Goal: Task Accomplishment & Management: Use online tool/utility

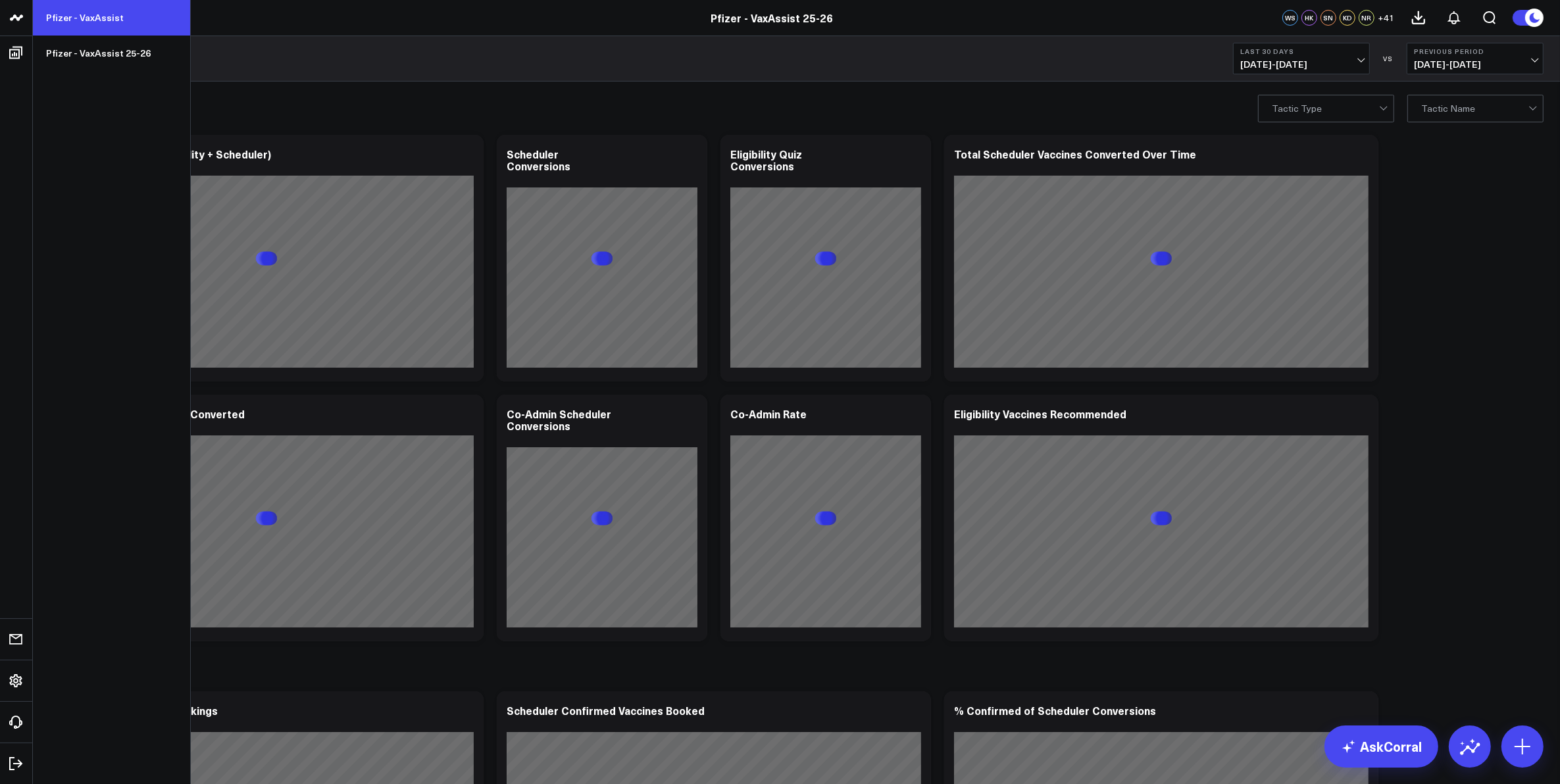
click at [88, 18] on link "Pfizer - VaxAssist" at bounding box center [112, 17] width 157 height 35
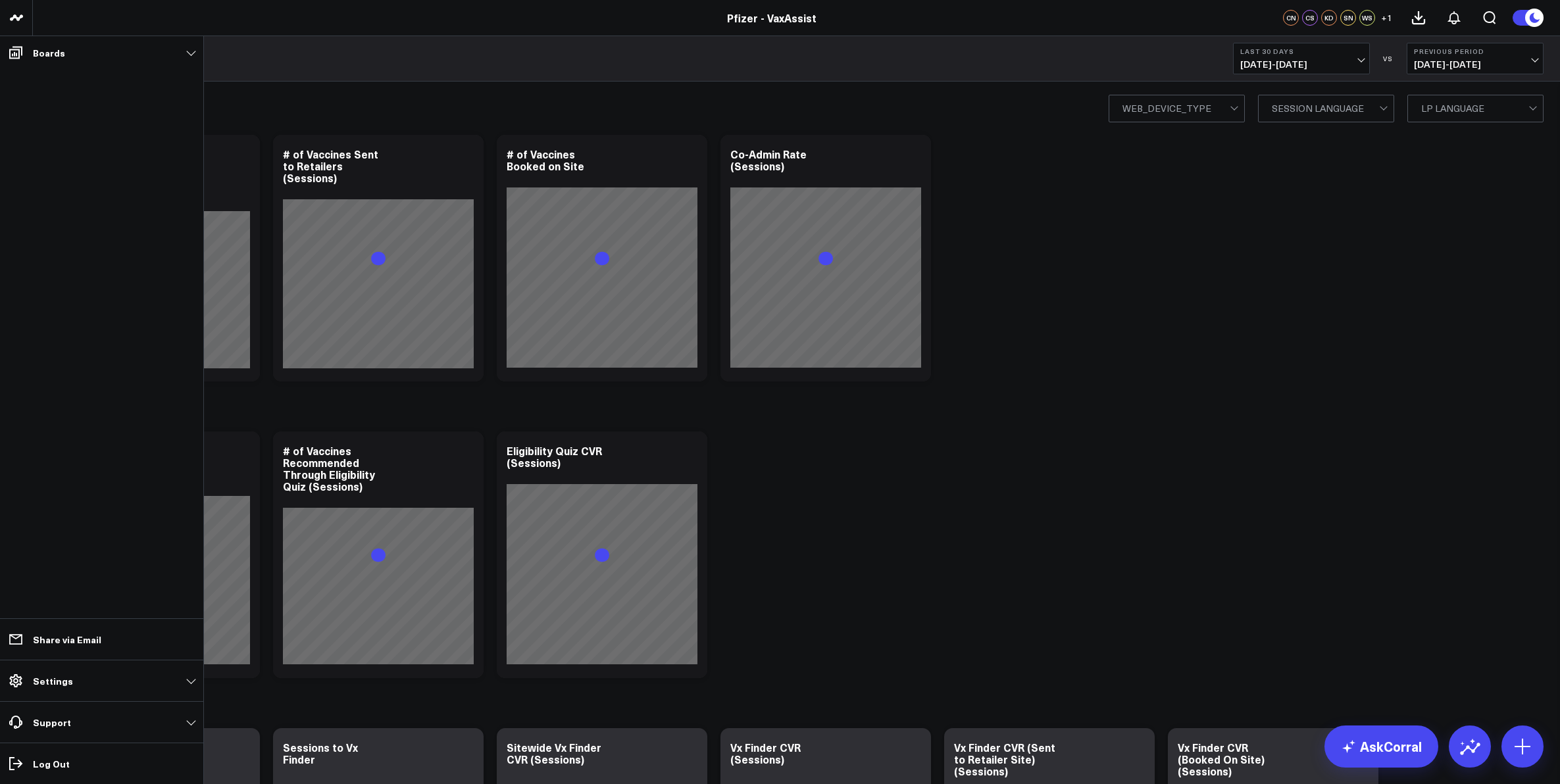
click at [15, 52] on icon at bounding box center [16, 52] width 16 height 16
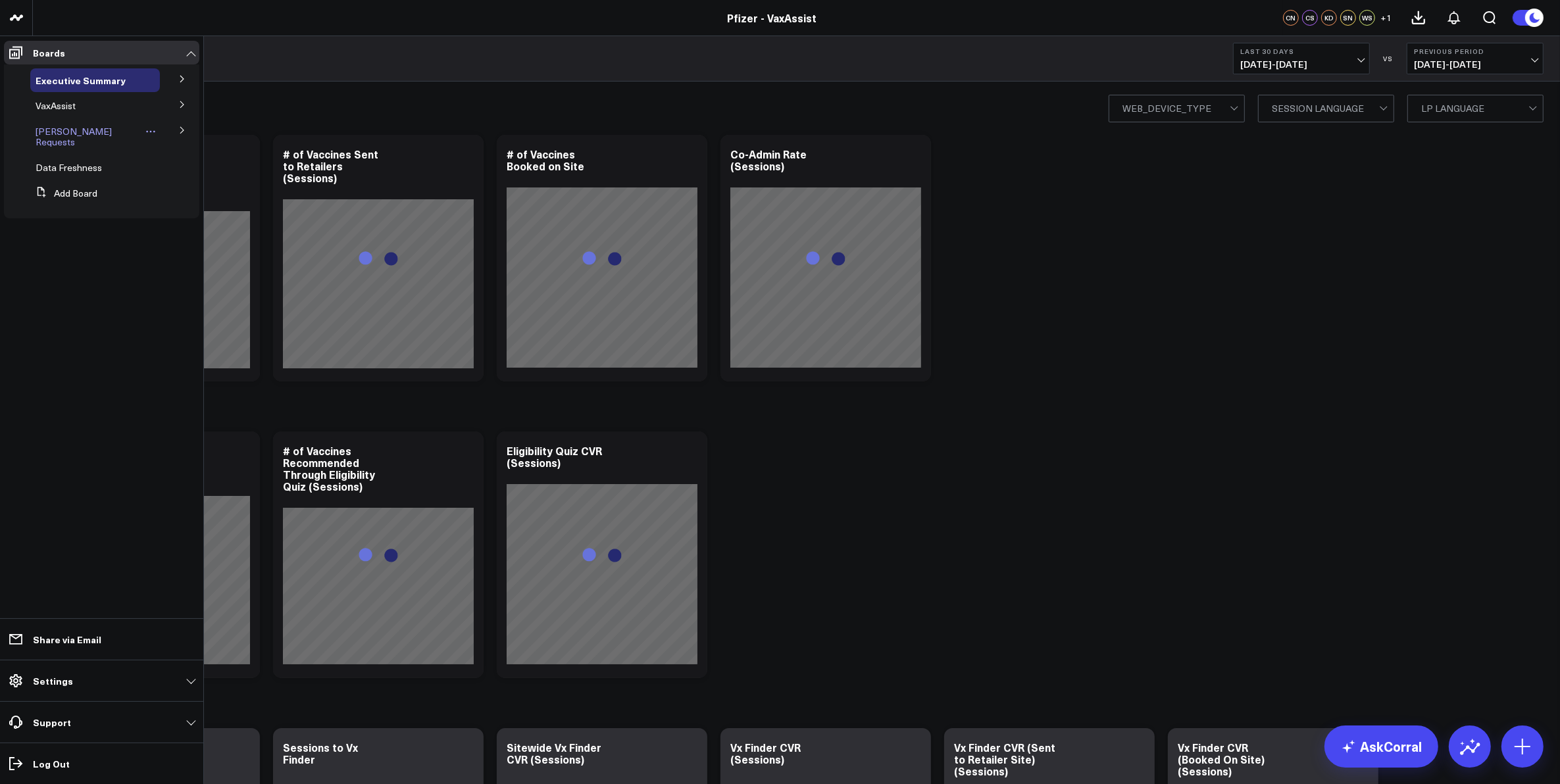
click at [76, 127] on span "[PERSON_NAME] Requests" at bounding box center [73, 136] width 76 height 23
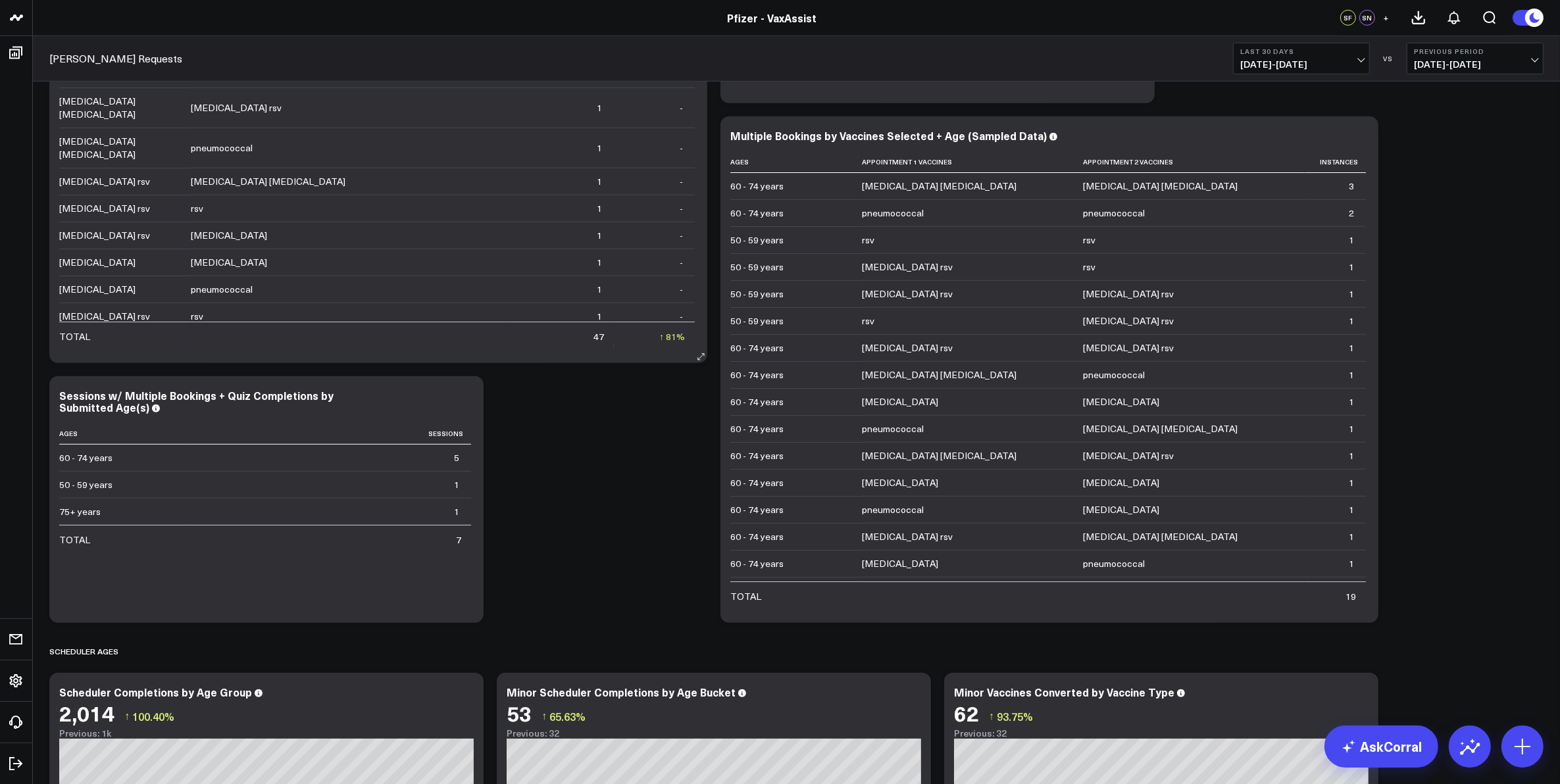
scroll to position [576, 0]
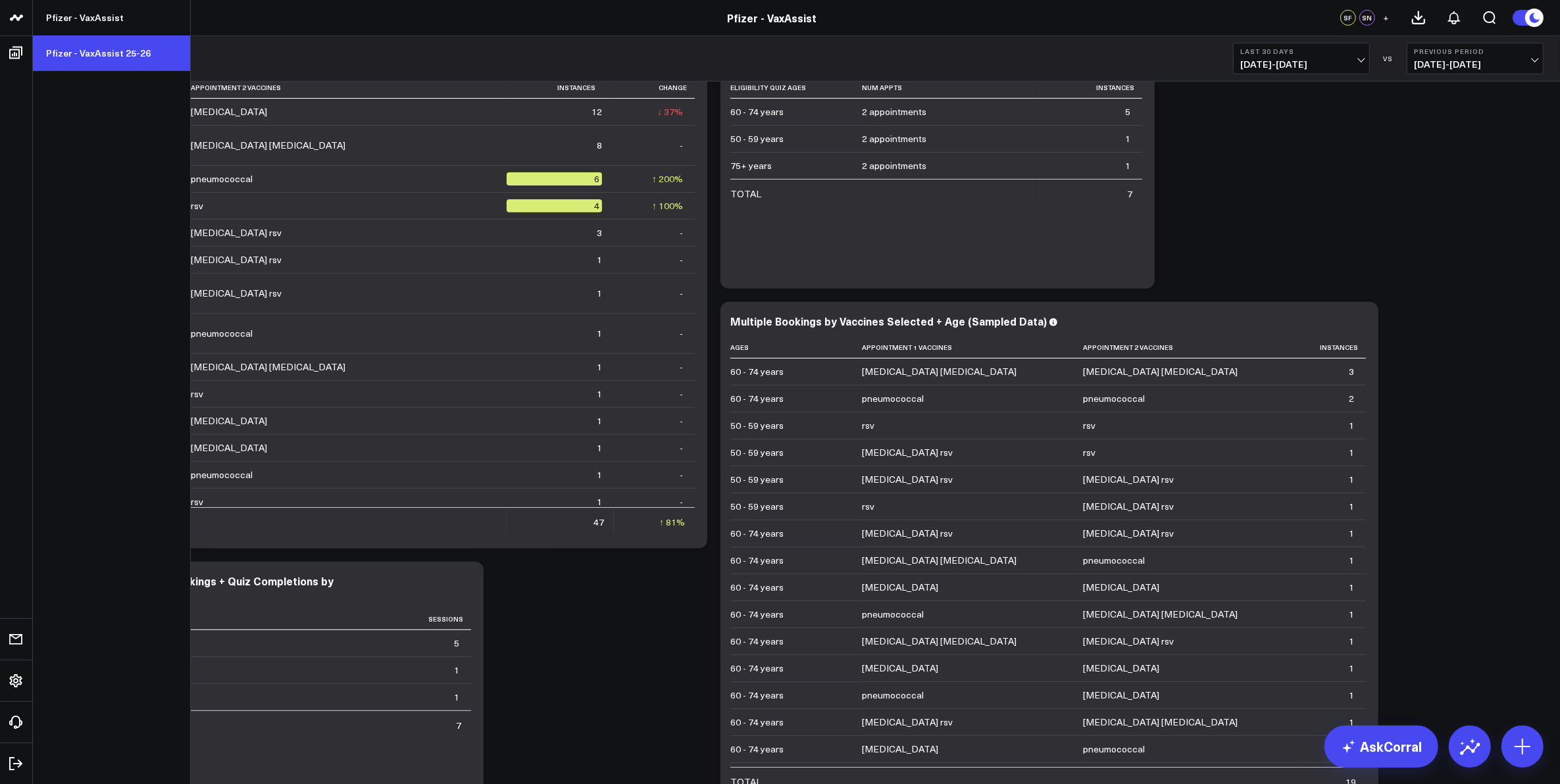
click at [59, 48] on link "Pfizer - VaxAssist 25-26" at bounding box center [112, 52] width 157 height 35
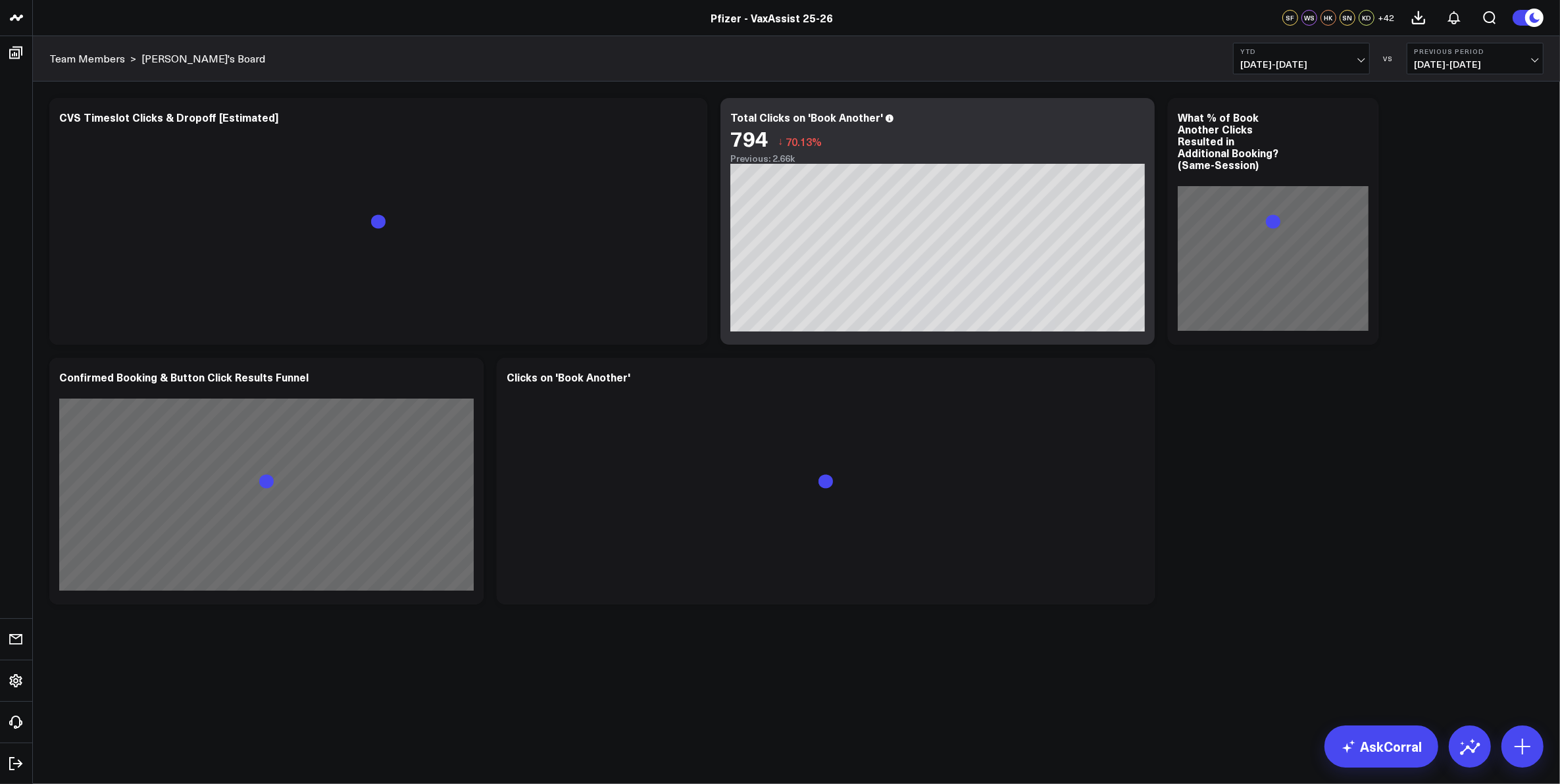
click at [1336, 423] on div "Modify via AI Copy link to widget Ask support Remove Create linked copy Executi…" at bounding box center [796, 351] width 1508 height 520
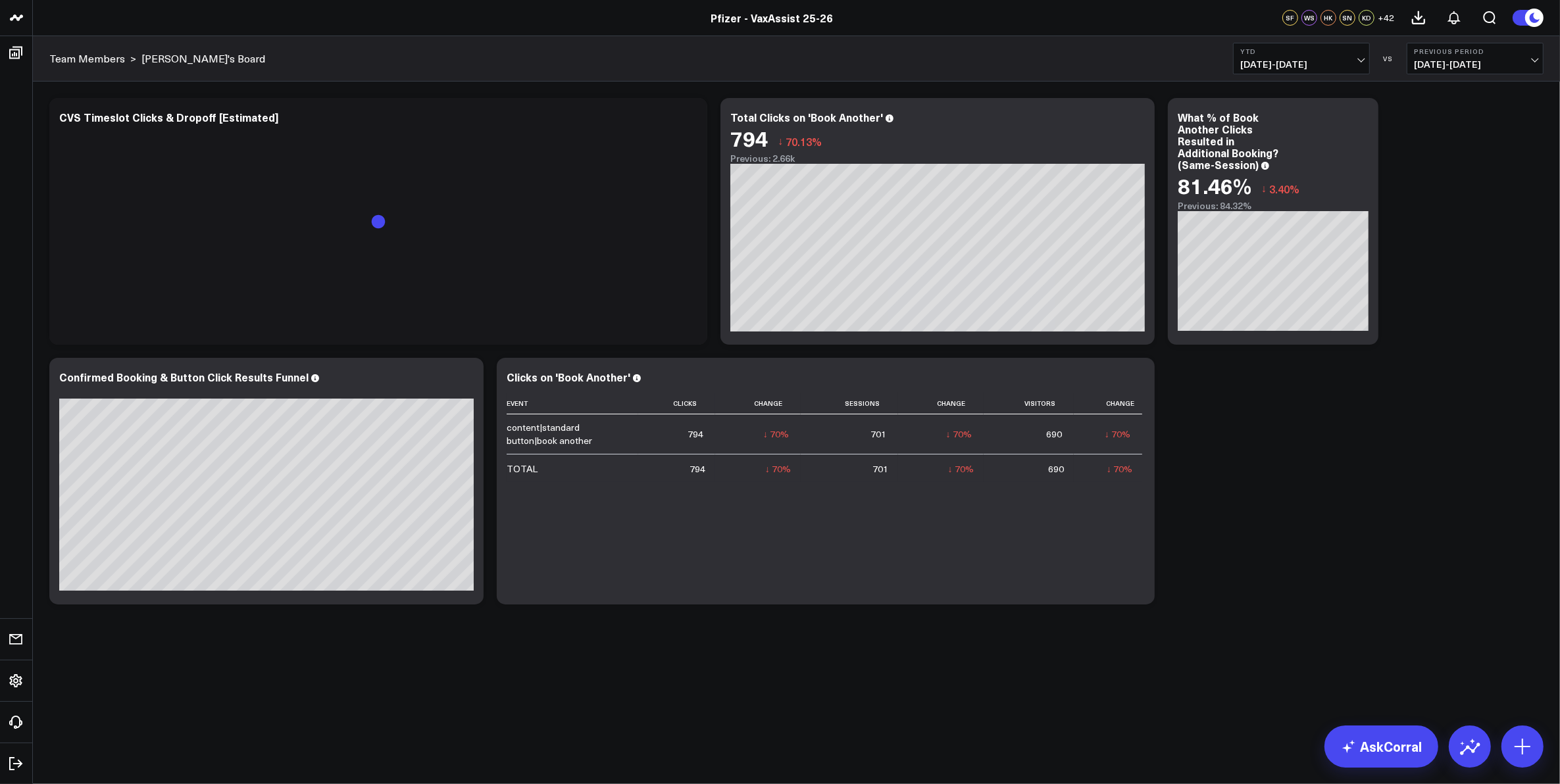
click at [1456, 59] on span "05/09/24 - 12/31/24" at bounding box center [1475, 64] width 122 height 10
click at [1455, 161] on link "No Comparison" at bounding box center [1475, 163] width 136 height 25
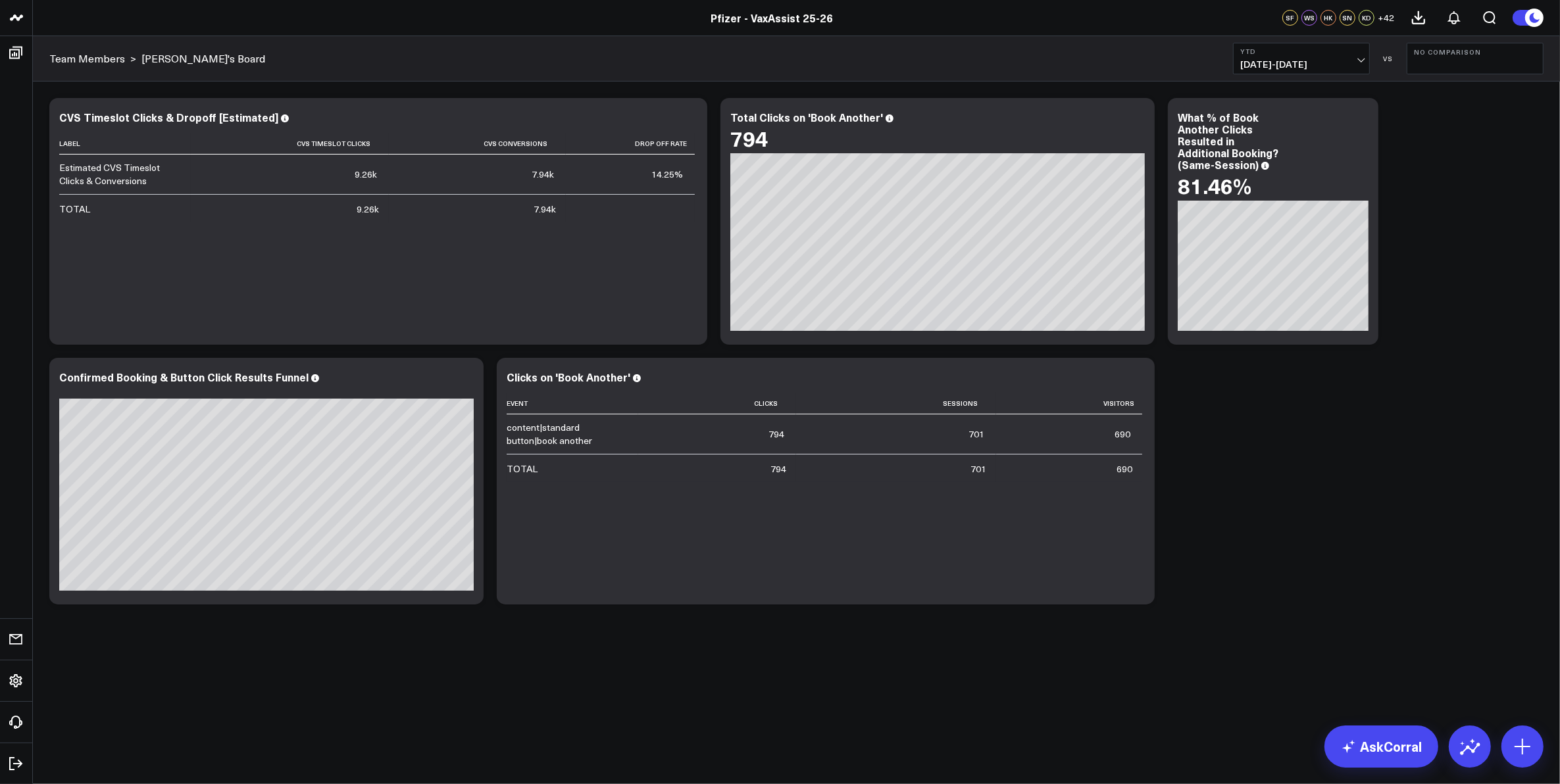
click at [1328, 62] on span "01/01/25 - 08/25/25" at bounding box center [1301, 64] width 122 height 10
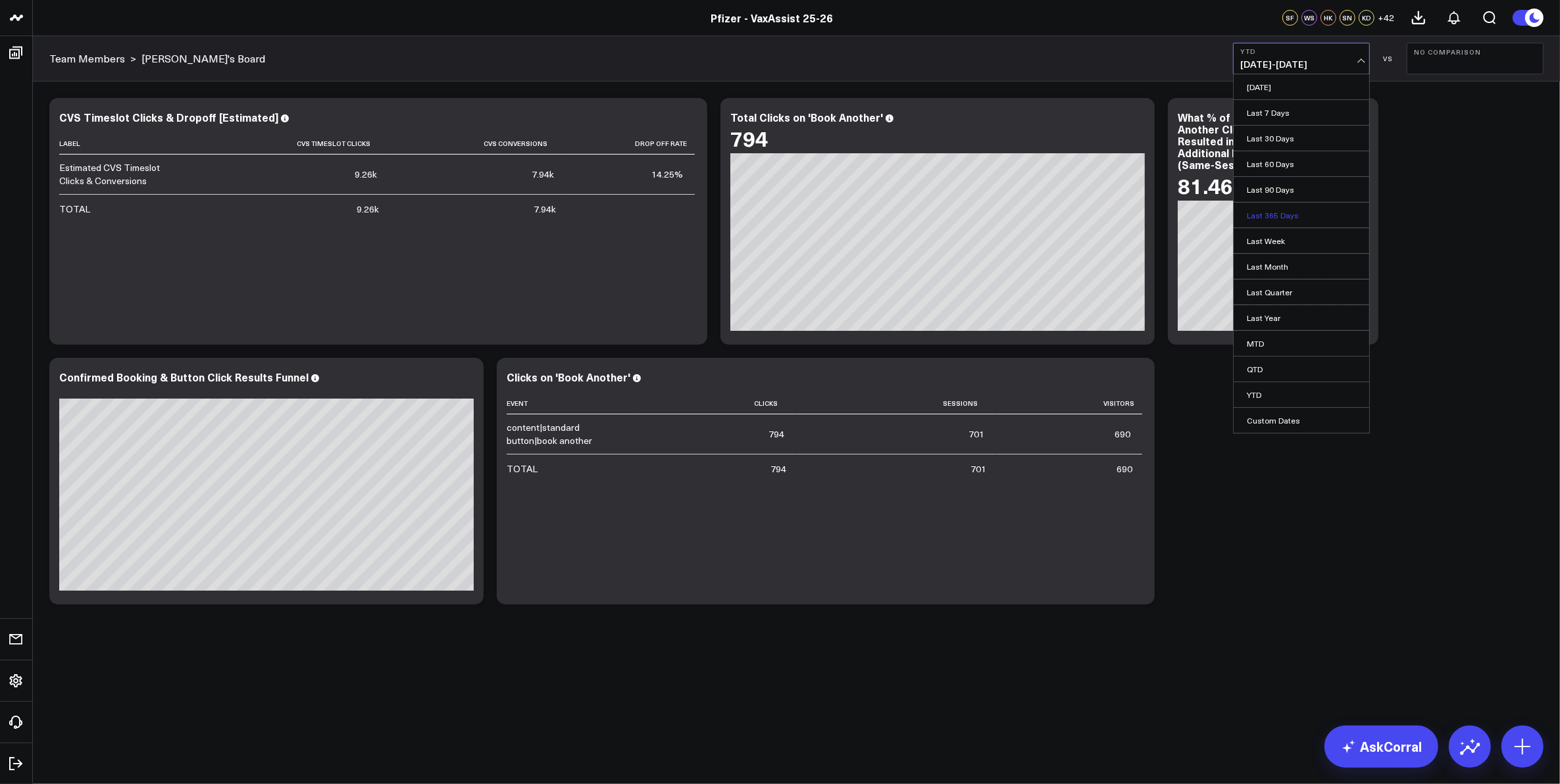
click at [1297, 218] on link "Last 365 Days" at bounding box center [1301, 215] width 136 height 25
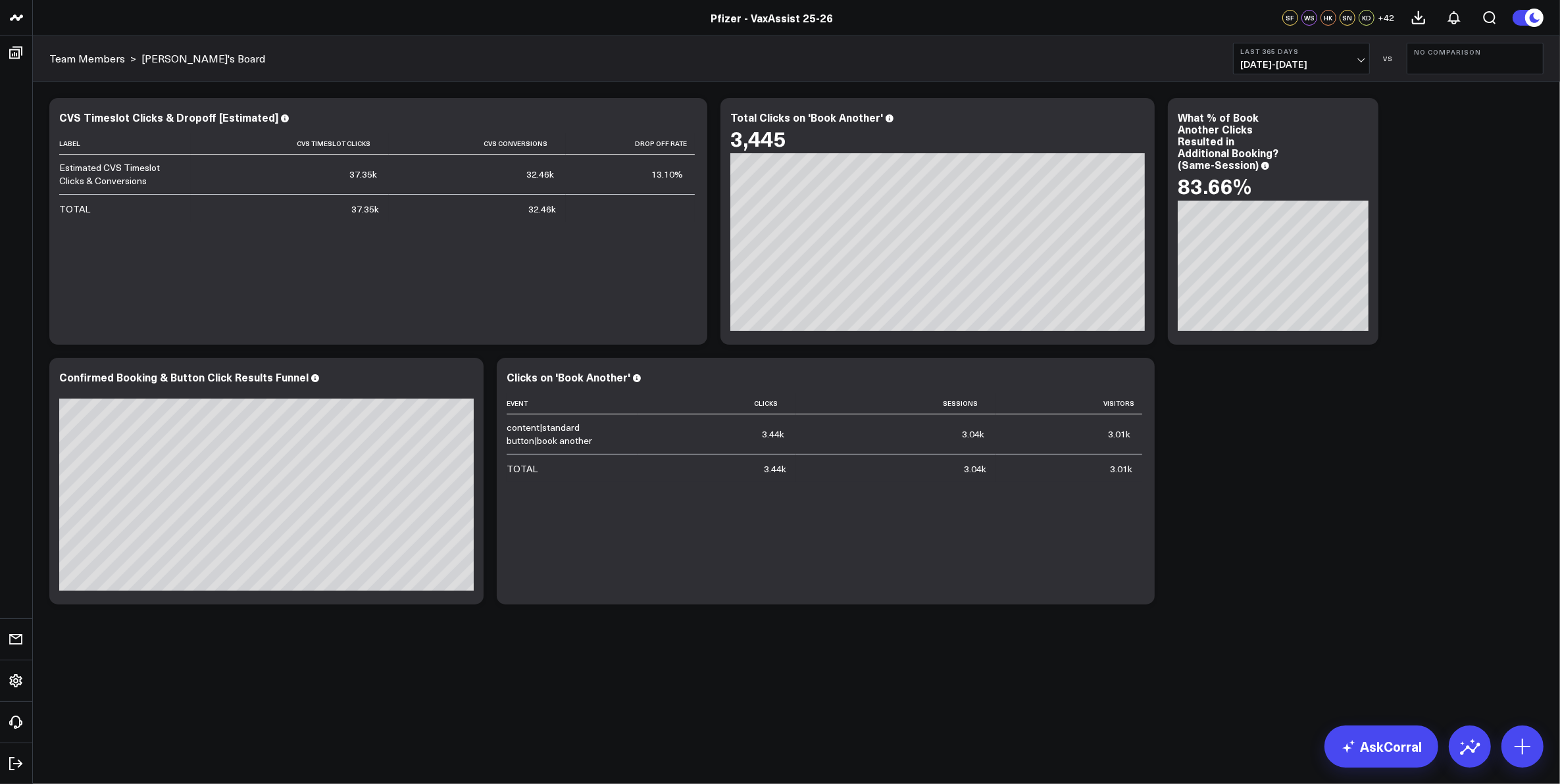
click at [1320, 56] on button "Last 365 Days 08/26/24 - 08/25/25" at bounding box center [1302, 58] width 137 height 31
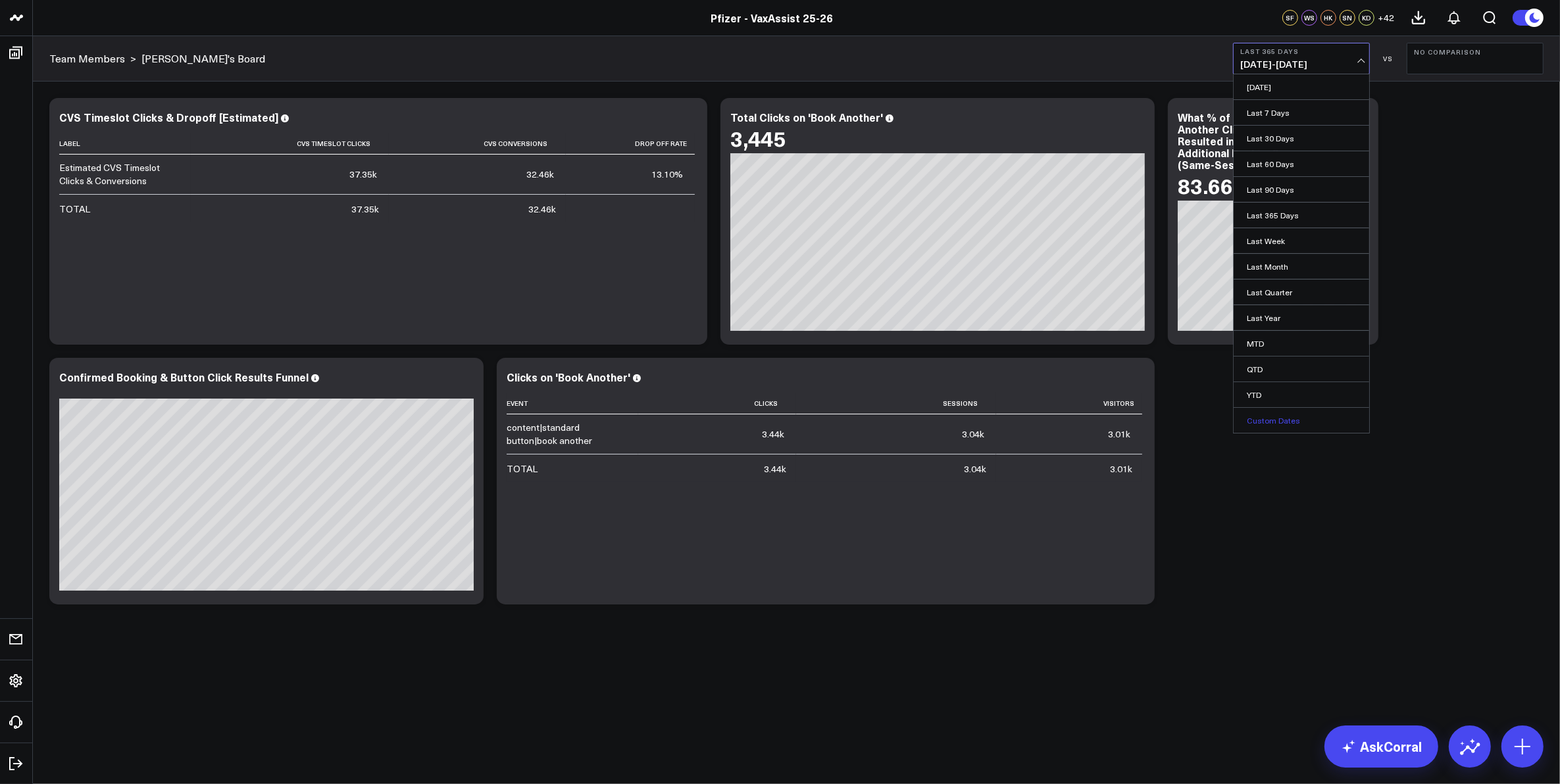
click at [1273, 426] on link "Custom Dates" at bounding box center [1301, 420] width 136 height 25
select select "7"
select select "2025"
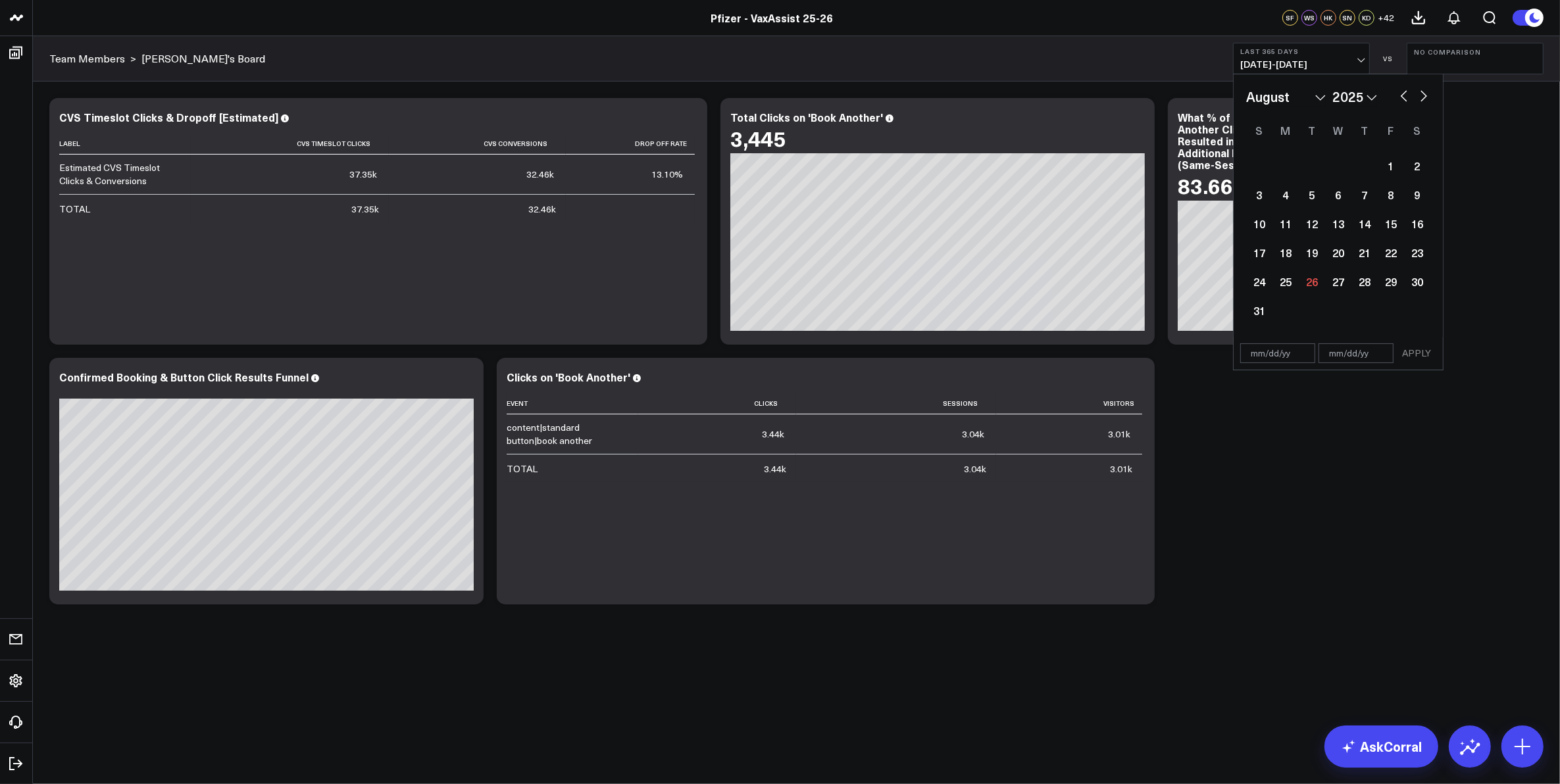
click at [1250, 347] on input "text" at bounding box center [1278, 353] width 75 height 19
select select "7"
select select "2025"
type input "[DATE]"
select select "2024"
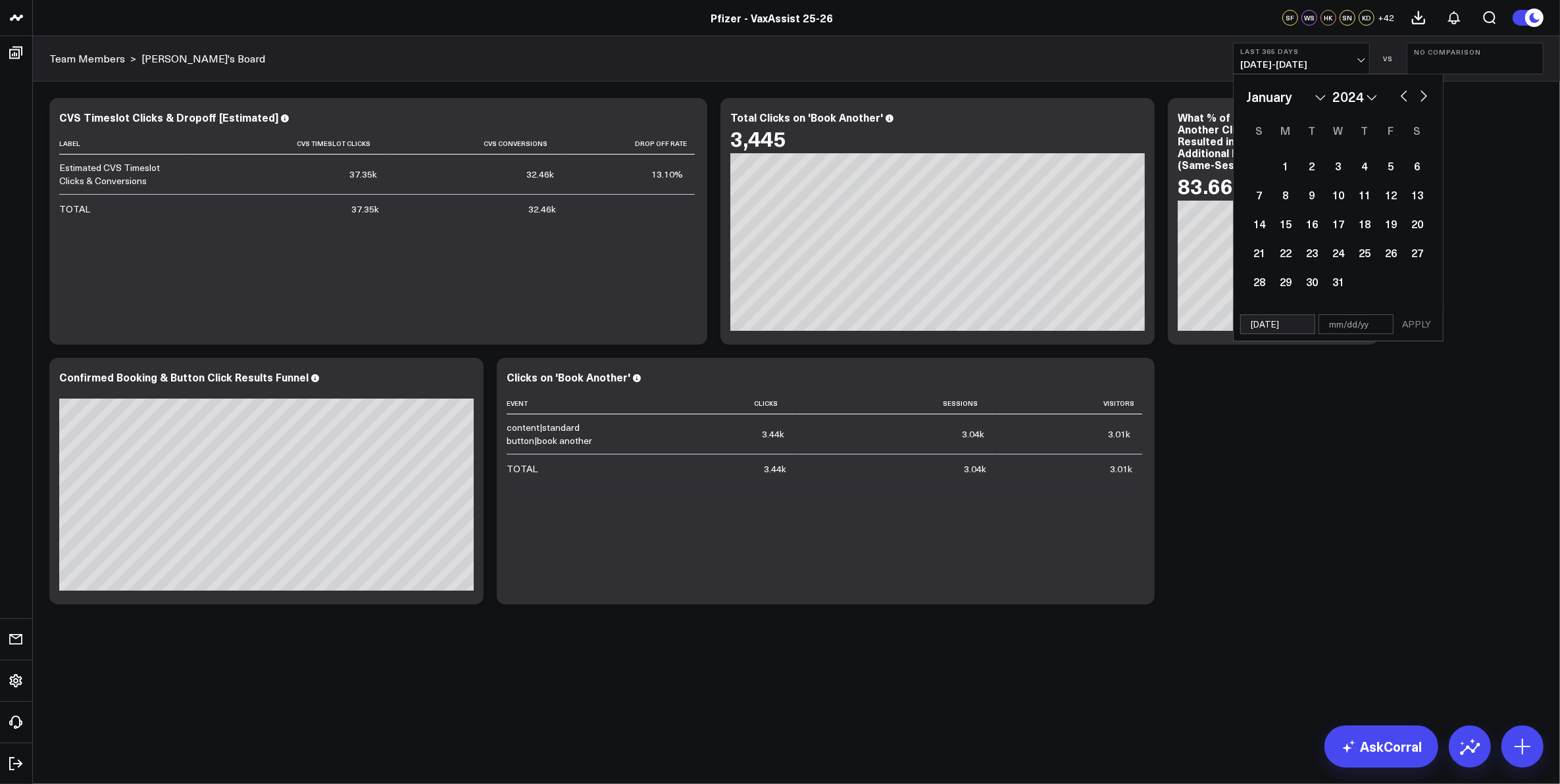
type input "[DATE]"
click at [1338, 326] on input "text" at bounding box center [1356, 324] width 75 height 19
select select "2024"
type input "1"
select select "2024"
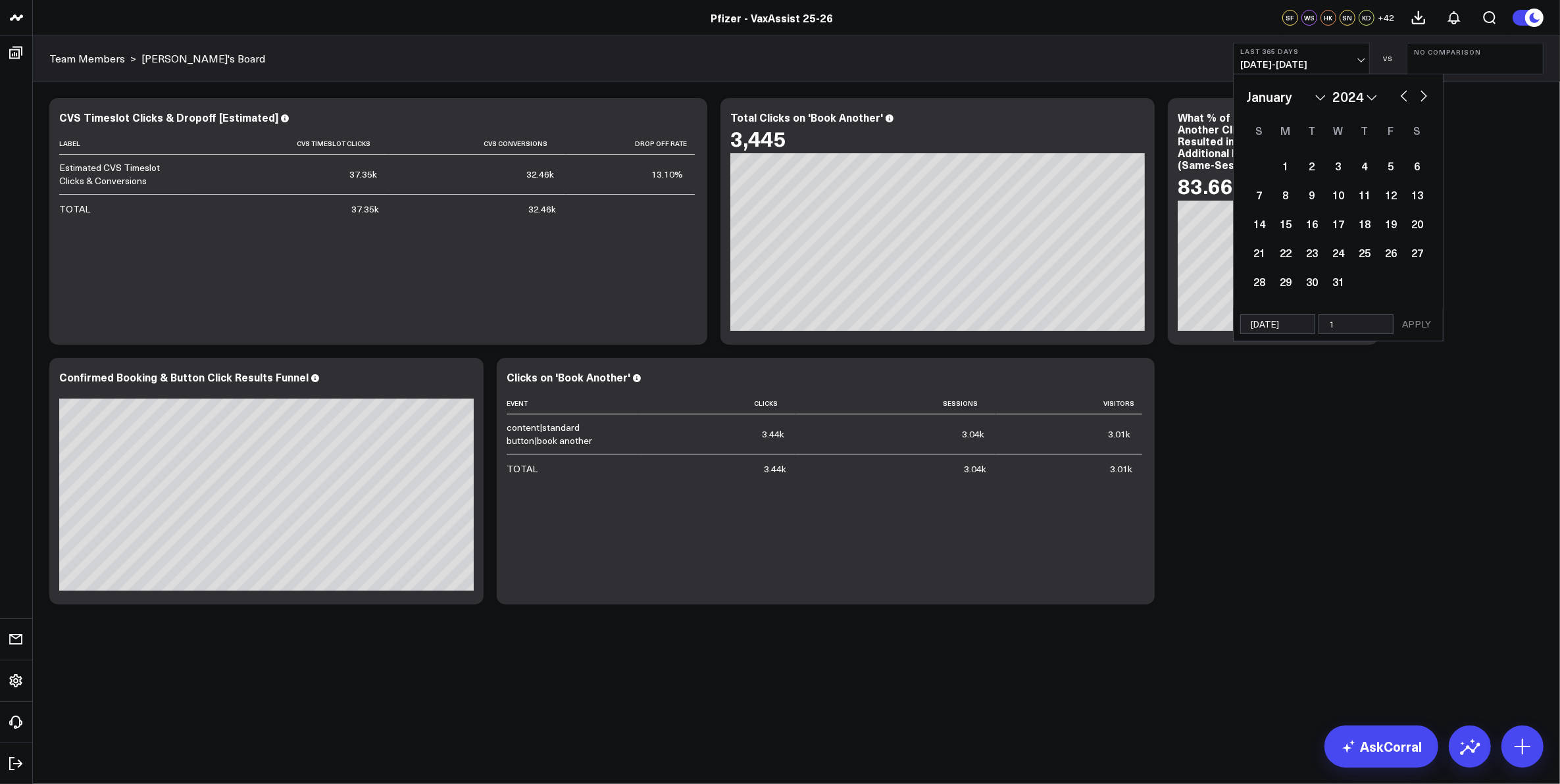
type input "12"
select select "2024"
type input "12/3"
select select "2024"
type input "12/31"
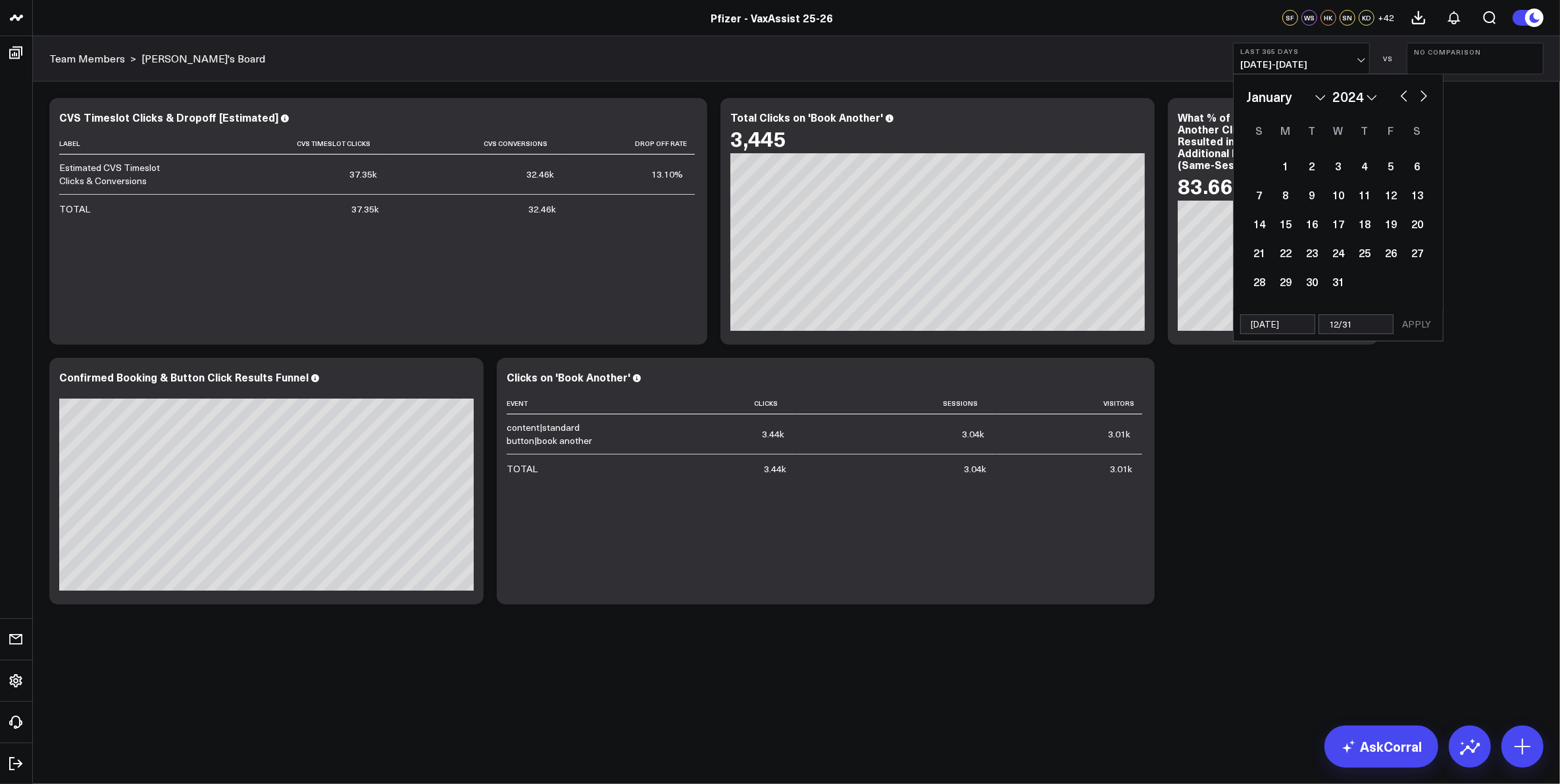
select select "2024"
type input "12/31/24"
select select "2024"
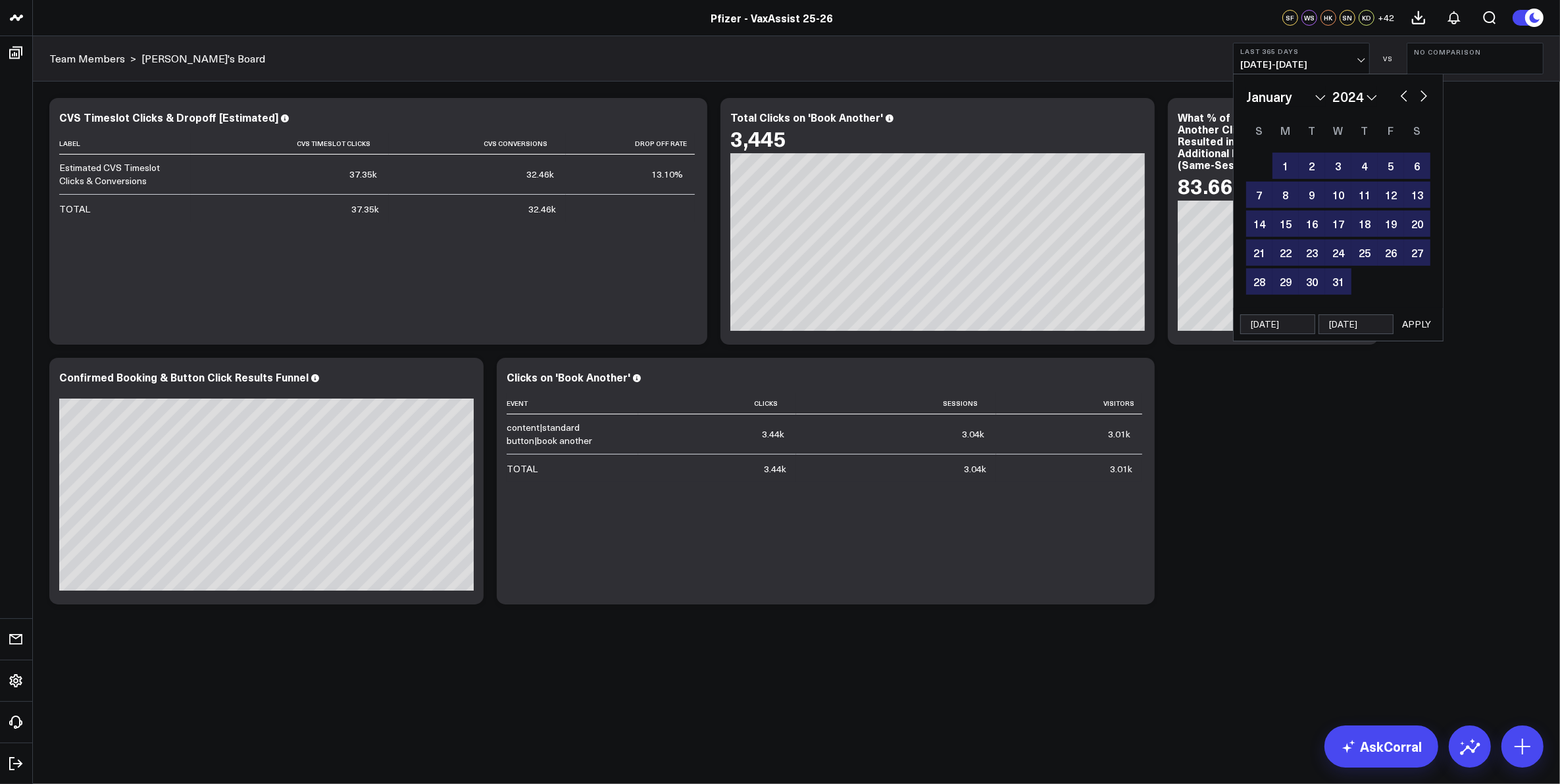
type input "12/31/24"
click at [1415, 320] on button "APPLY" at bounding box center [1416, 324] width 40 height 19
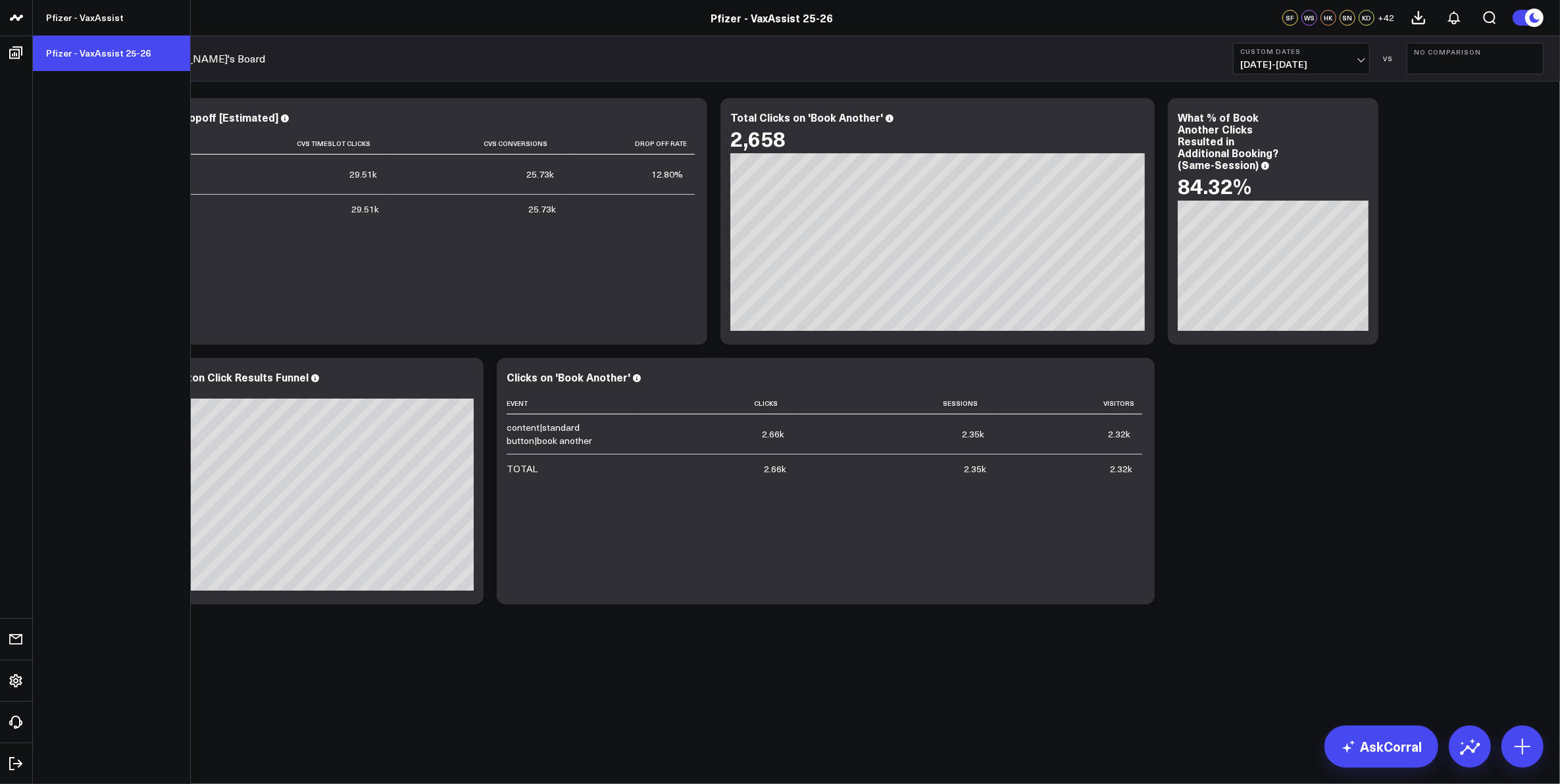
click at [86, 49] on link "Pfizer - VaxAssist 25-26" at bounding box center [112, 52] width 157 height 35
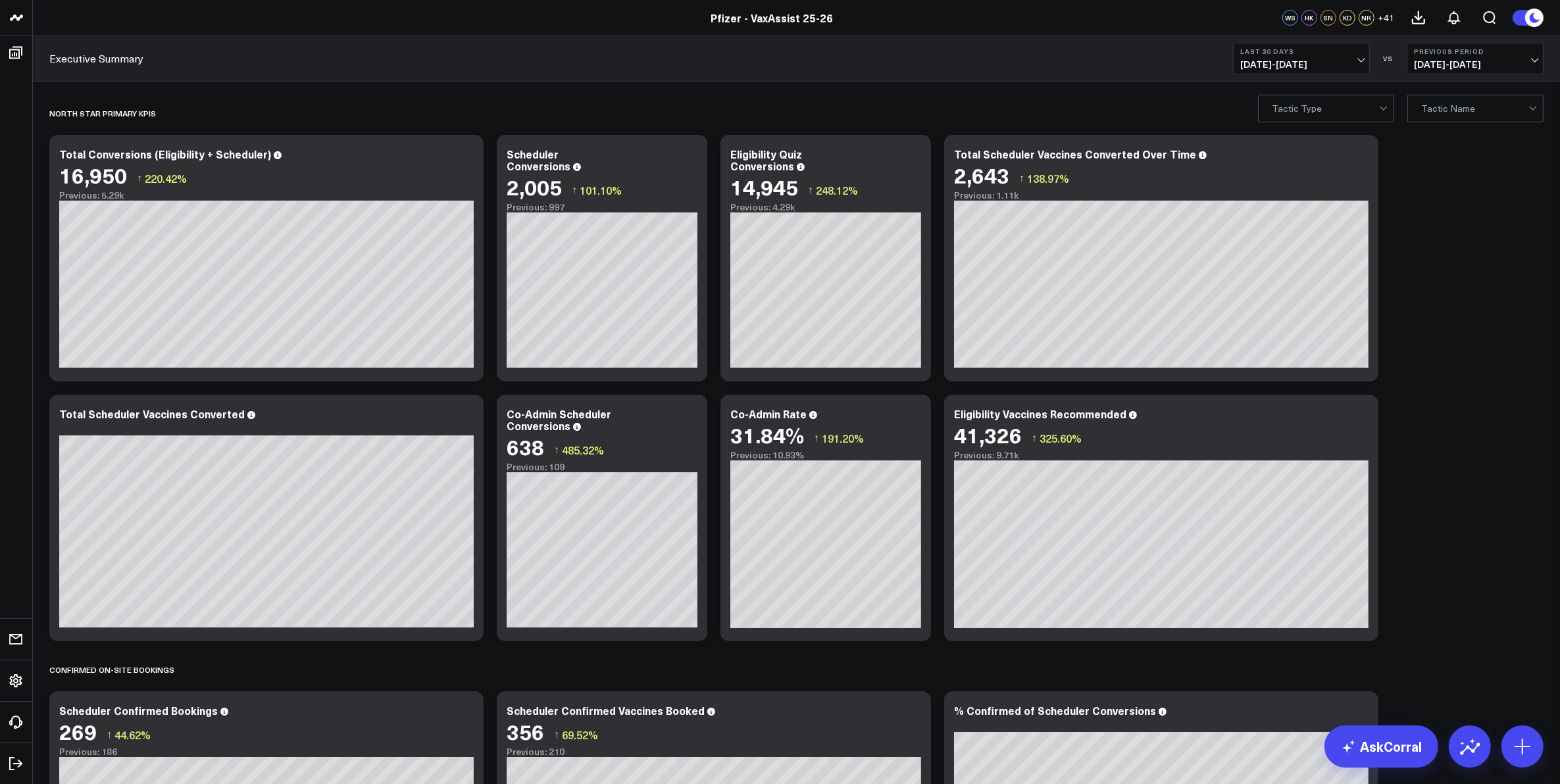
click at [1425, 55] on b "Previous Period" at bounding box center [1475, 51] width 122 height 8
click at [1452, 158] on link "No Comparison" at bounding box center [1475, 163] width 136 height 25
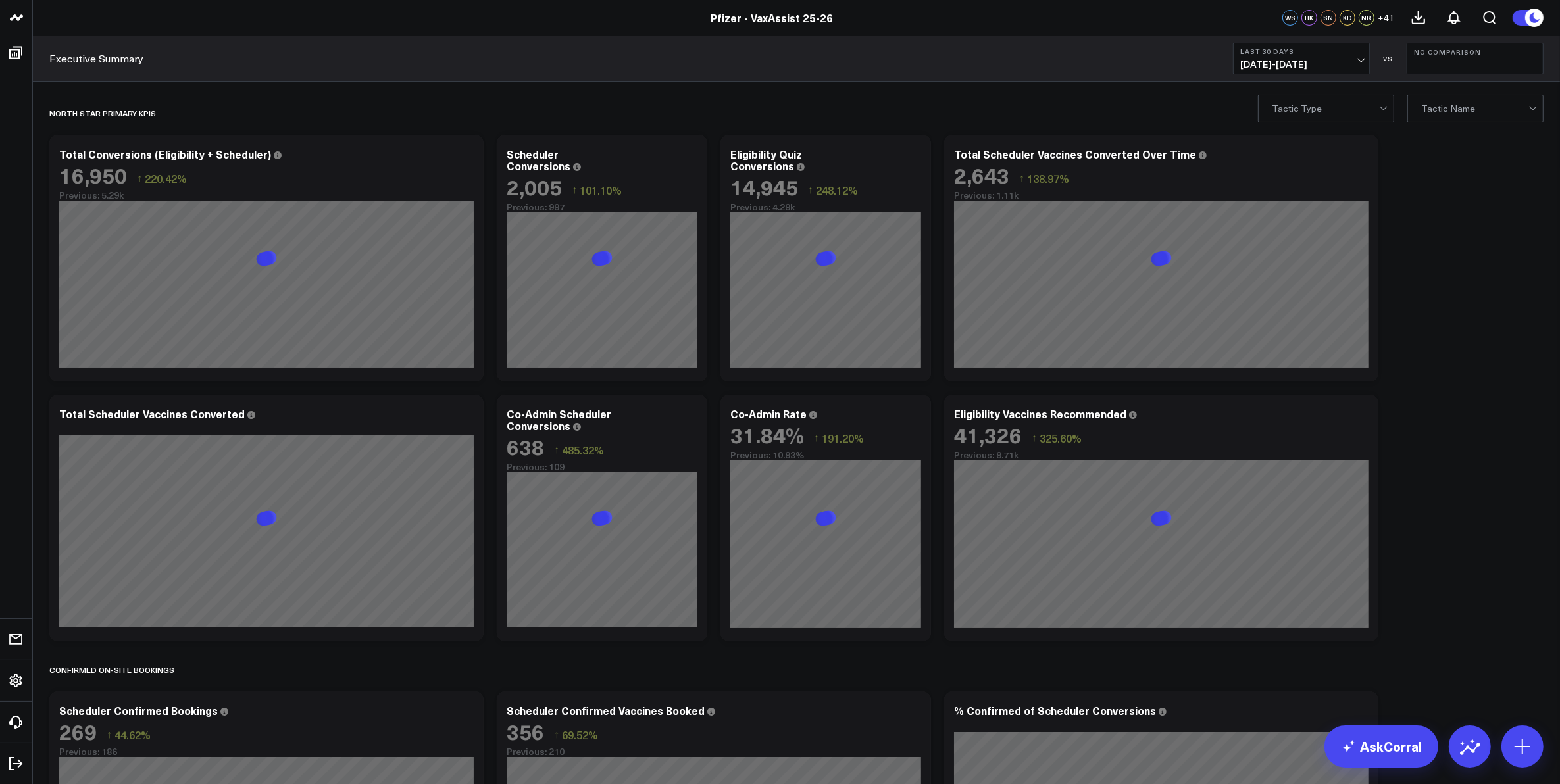
click at [1339, 61] on span "07/27/25 - 08/25/25" at bounding box center [1301, 64] width 122 height 10
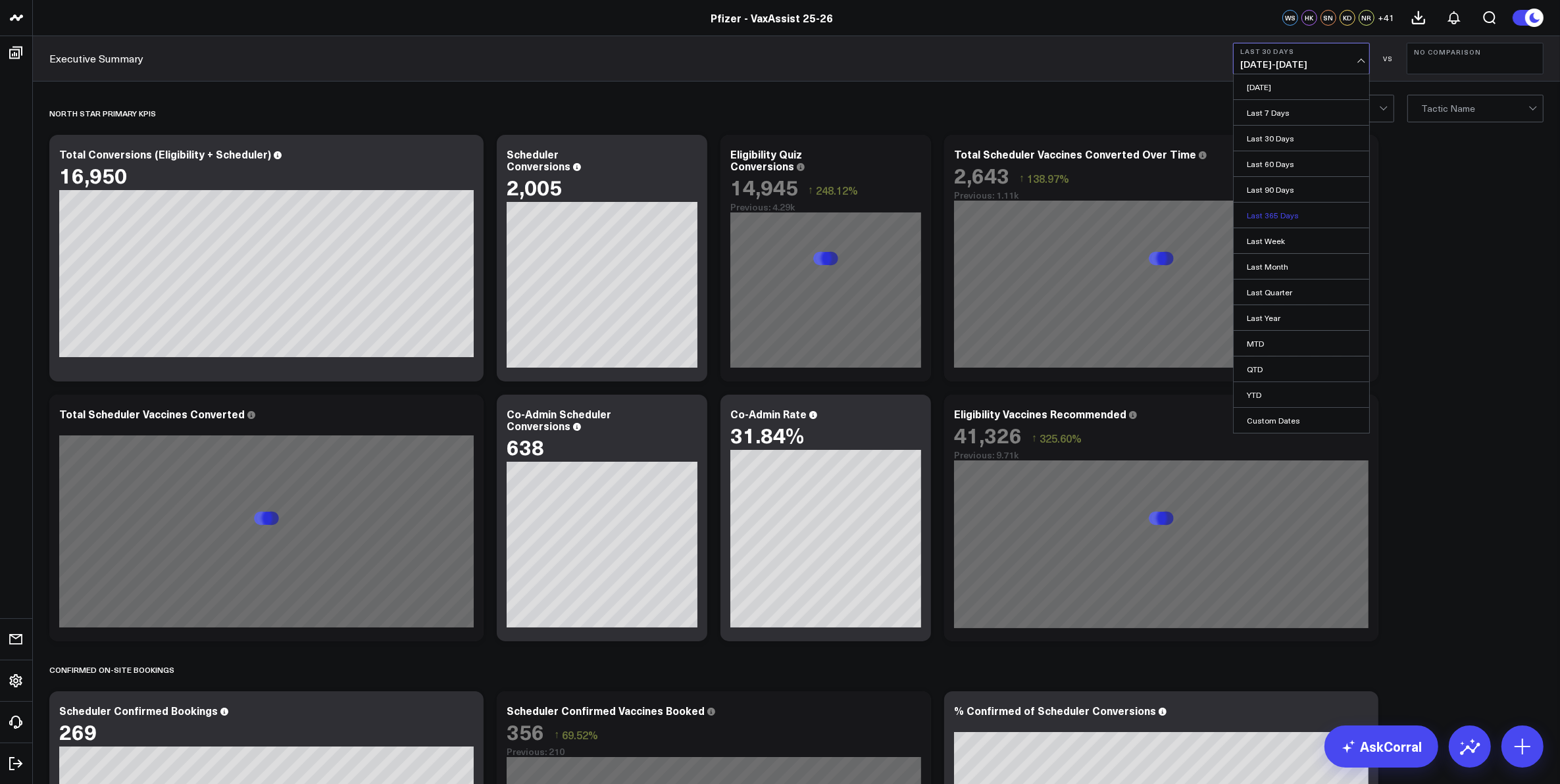
click at [1316, 206] on link "Last 365 Days" at bounding box center [1301, 215] width 136 height 25
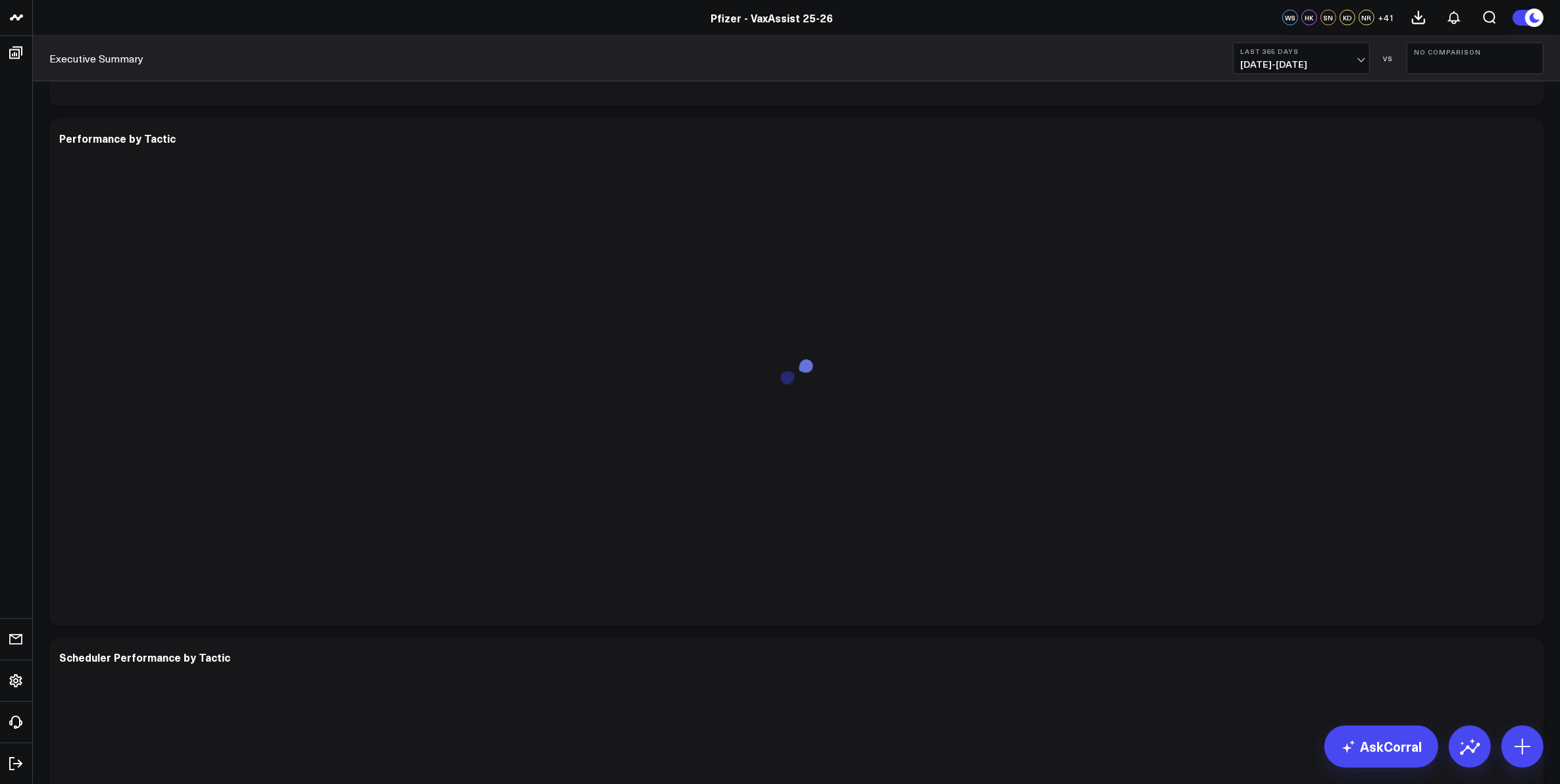
scroll to position [2796, 0]
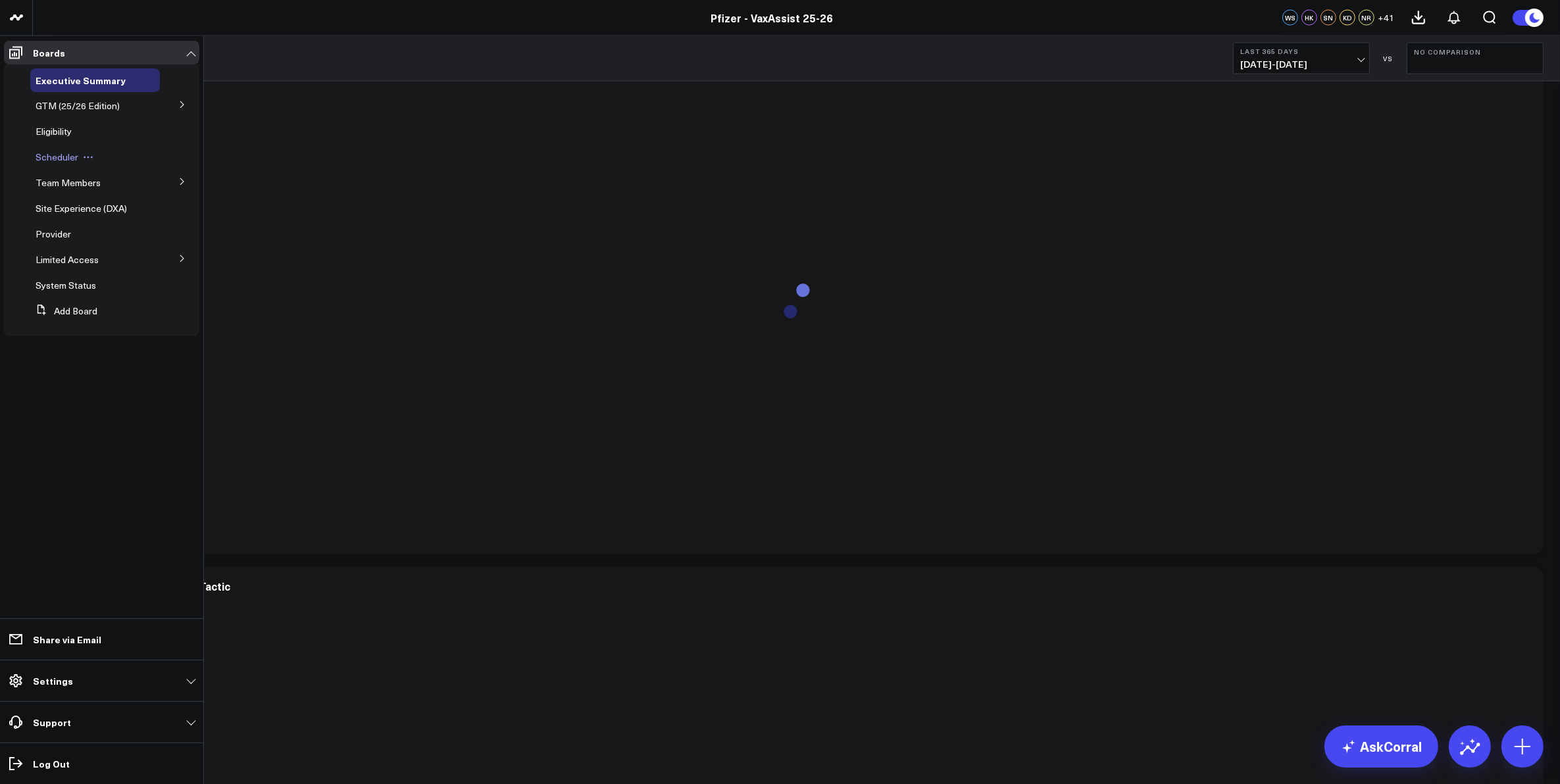
click at [63, 157] on span "Scheduler" at bounding box center [56, 157] width 43 height 13
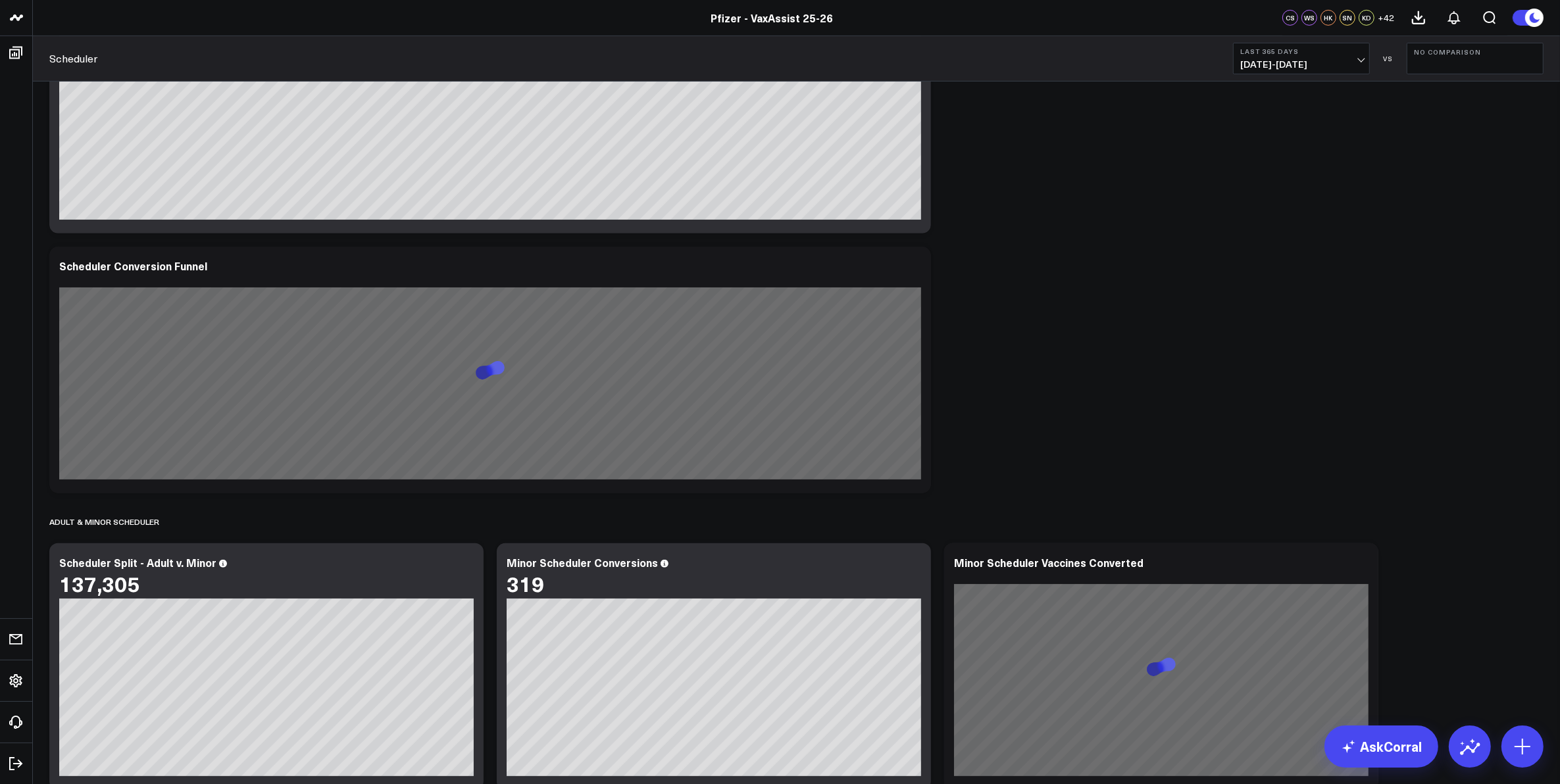
scroll to position [1233, 0]
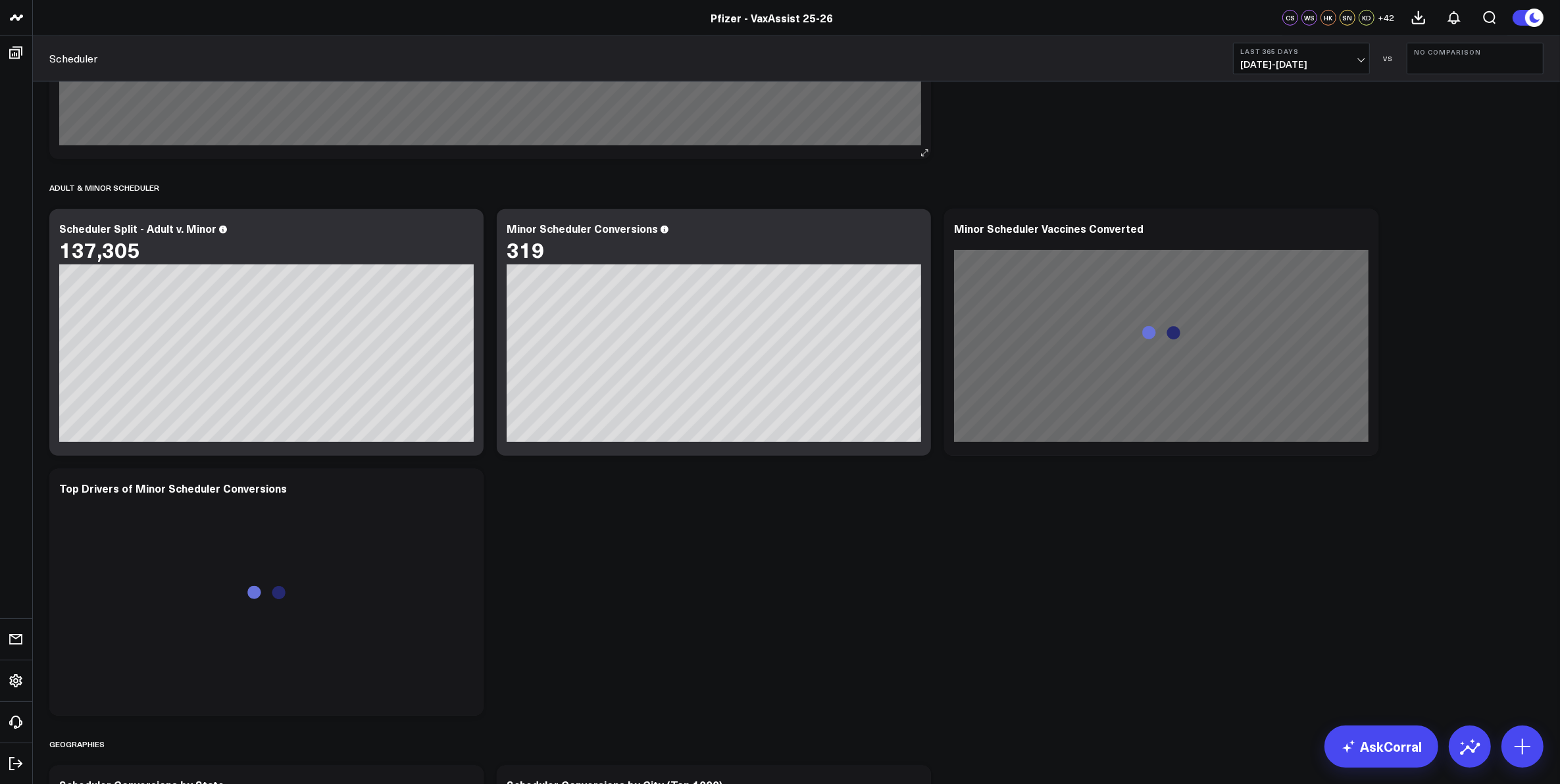
scroll to position [740, 0]
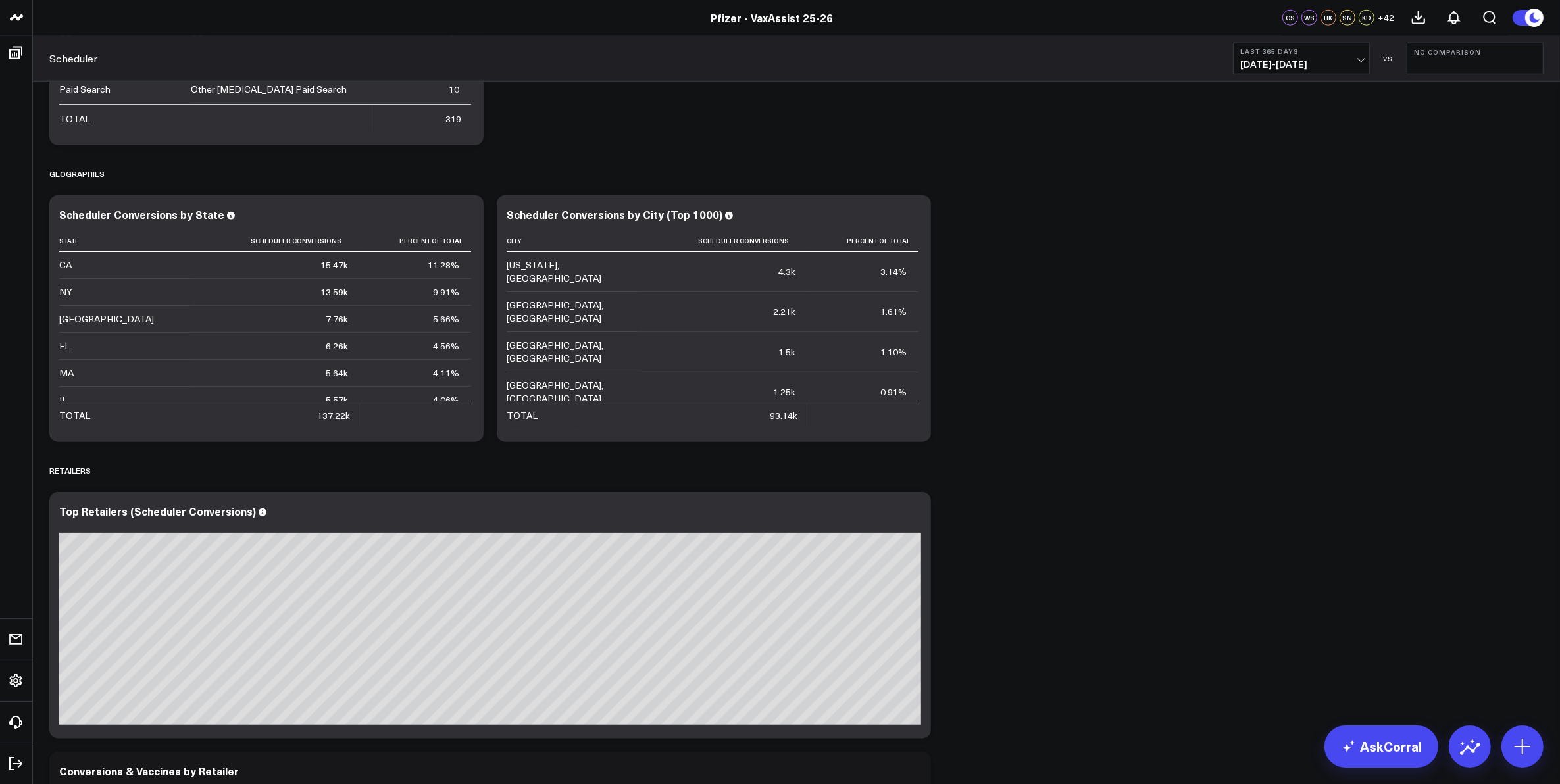
scroll to position [1809, 0]
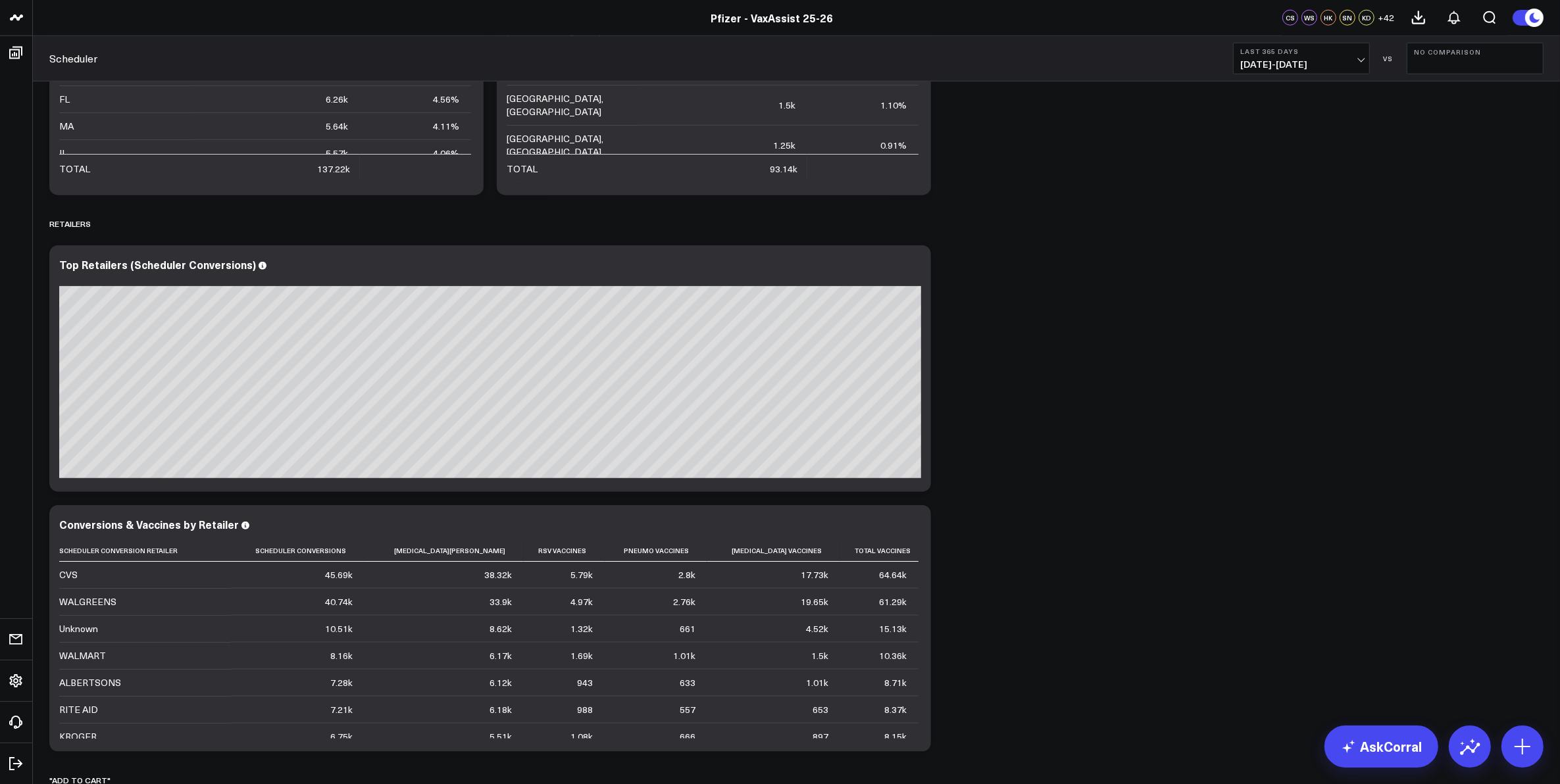
click at [1310, 66] on span "08/26/24 - 08/25/25" at bounding box center [1301, 64] width 122 height 10
click at [1305, 422] on link "Custom Dates" at bounding box center [1301, 420] width 136 height 25
select select "7"
select select "2025"
click at [1255, 353] on input "text" at bounding box center [1278, 353] width 75 height 19
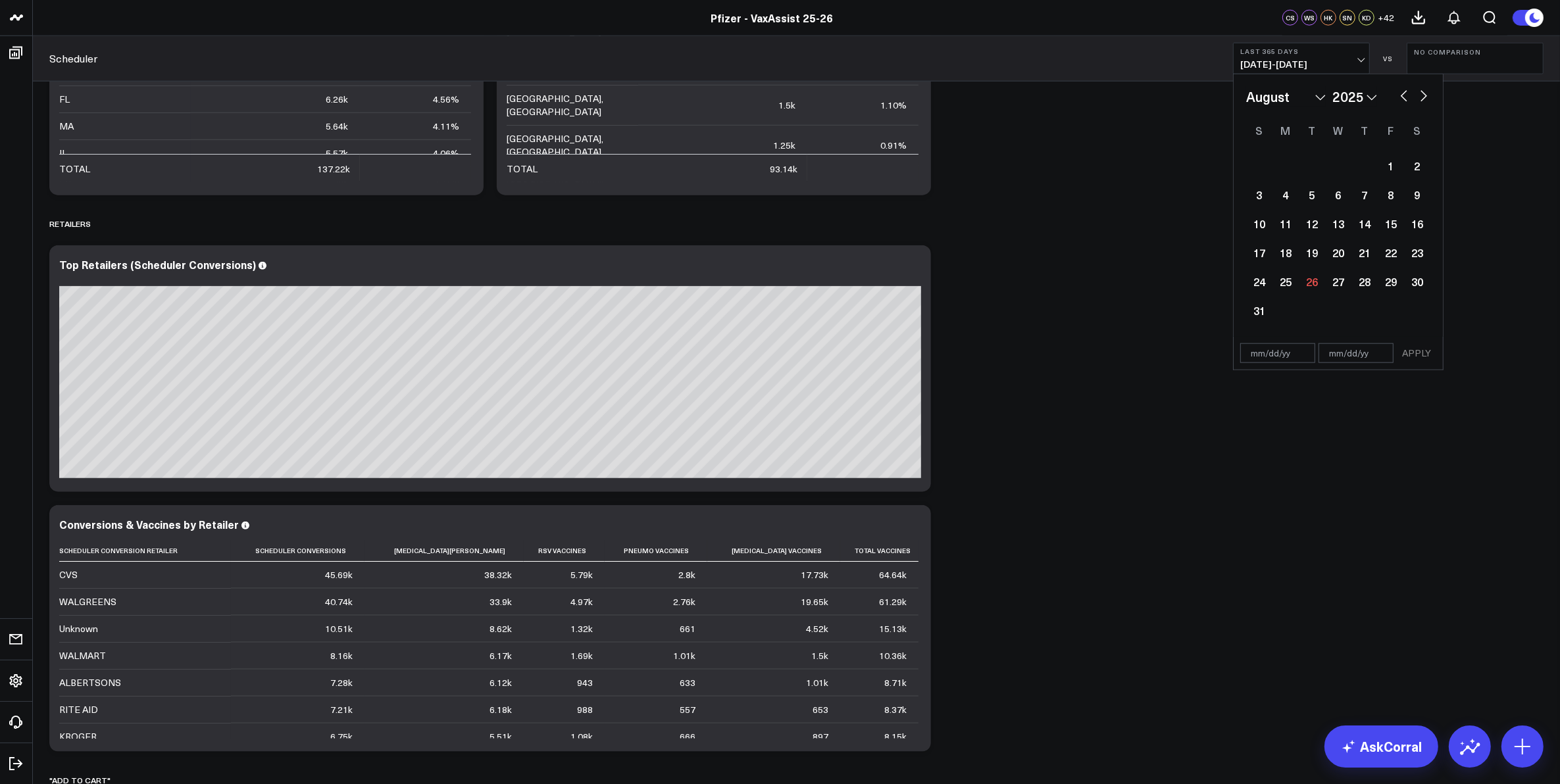
select select "7"
select select "2025"
type input "1/1/24"
select select "2024"
type input "1/1/24"
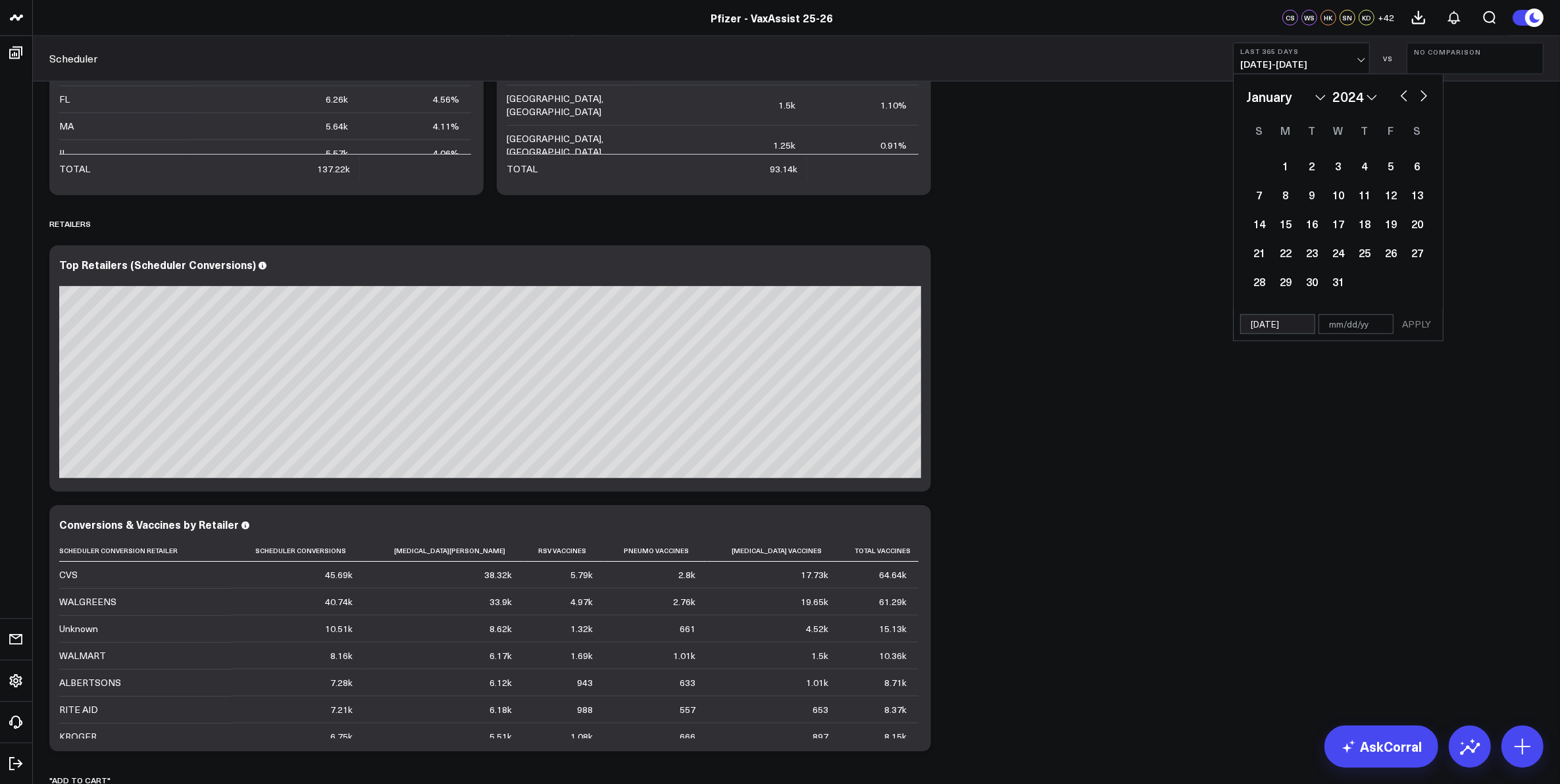
click at [1334, 326] on input "text" at bounding box center [1356, 324] width 75 height 19
select select "2024"
type input "12"
select select "2024"
type input "12/"
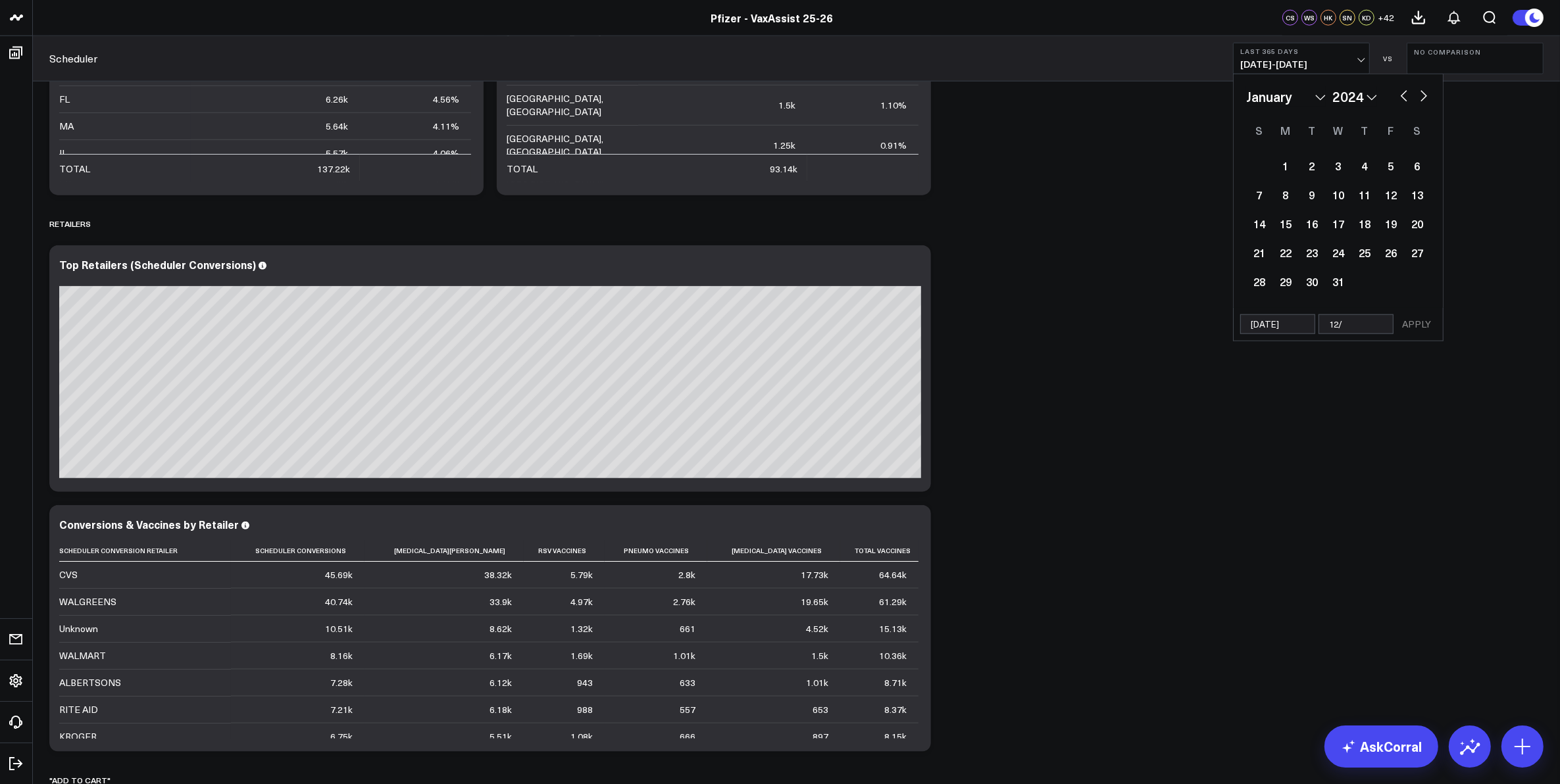
select select "2024"
type input "12/31"
select select "2024"
type input "12/31/"
select select "2024"
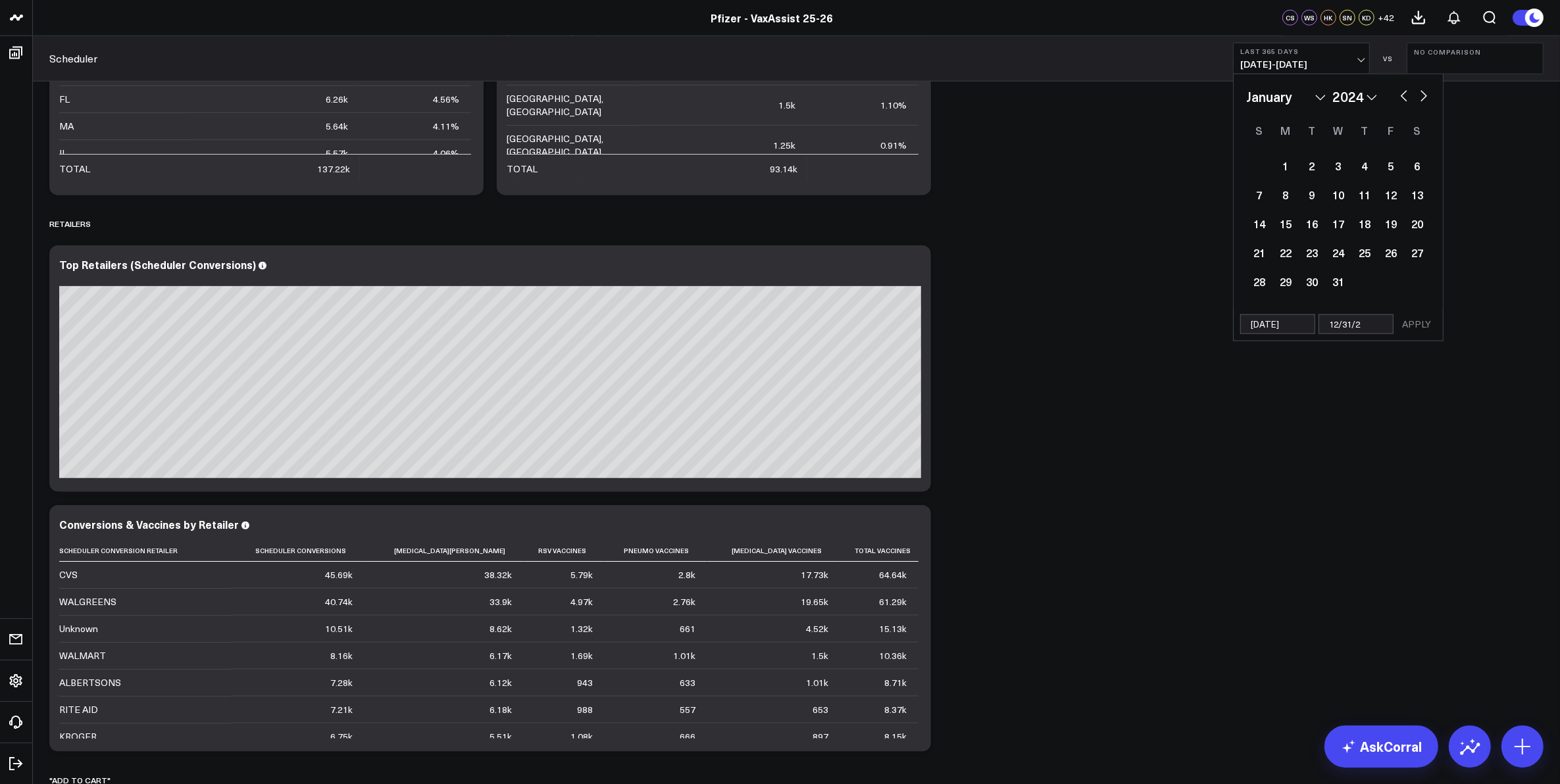
type input "[DATE]"
select select "2024"
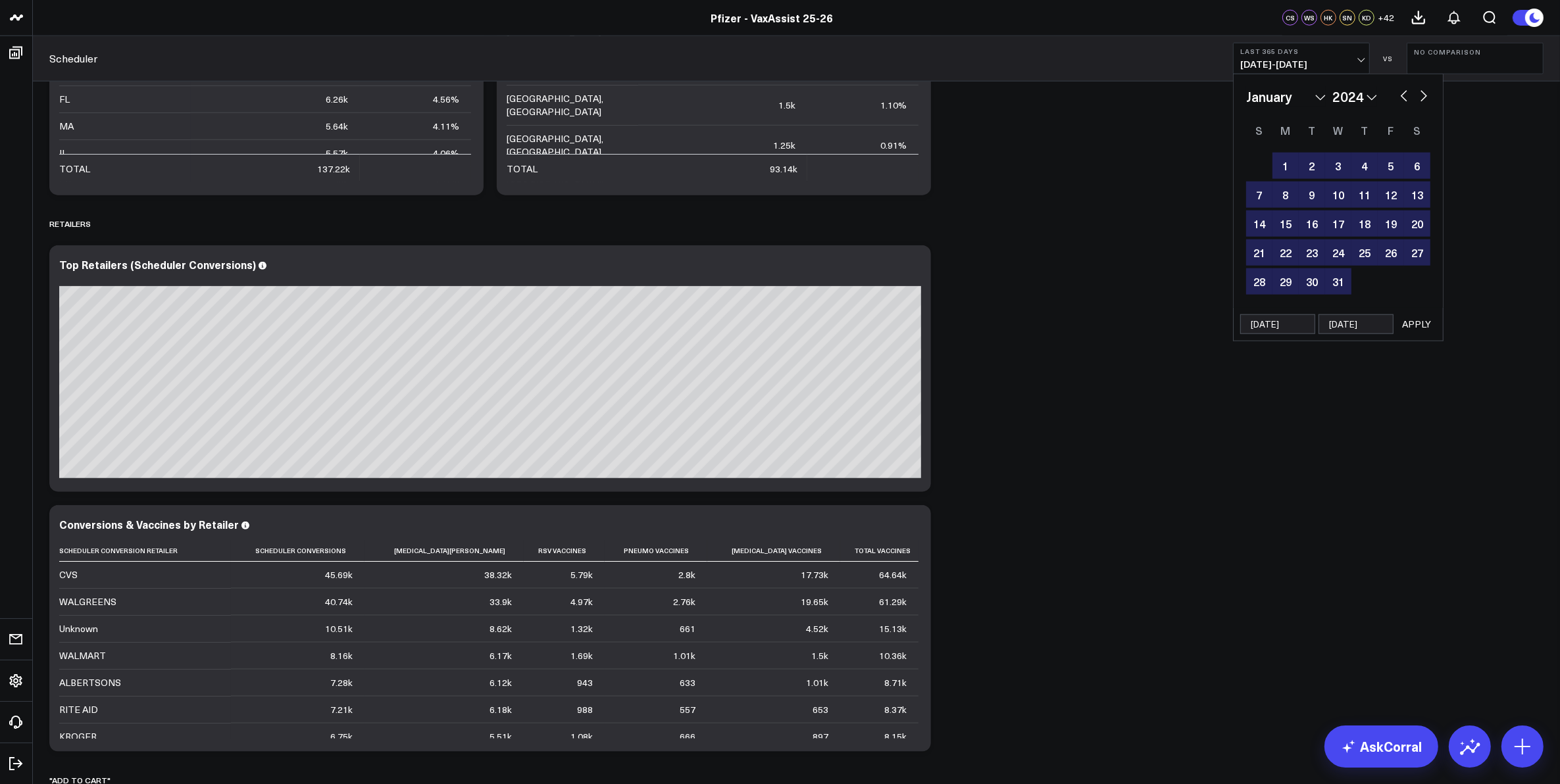
type input "[DATE]"
click at [1418, 327] on button "APPLY" at bounding box center [1416, 324] width 40 height 19
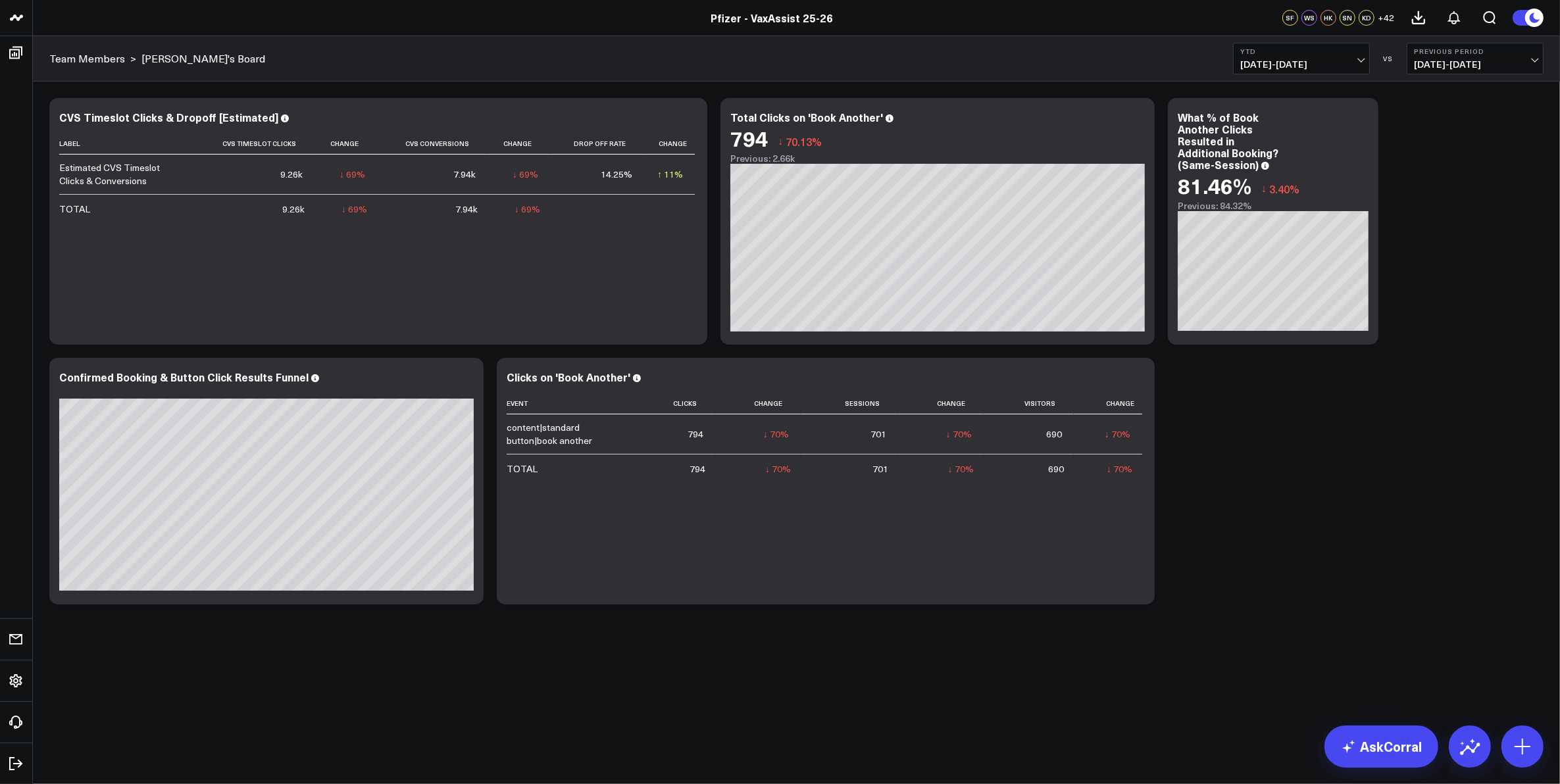
click at [1451, 48] on b "Previous Period" at bounding box center [1475, 51] width 122 height 8
click at [1443, 166] on link "No Comparison" at bounding box center [1475, 163] width 136 height 25
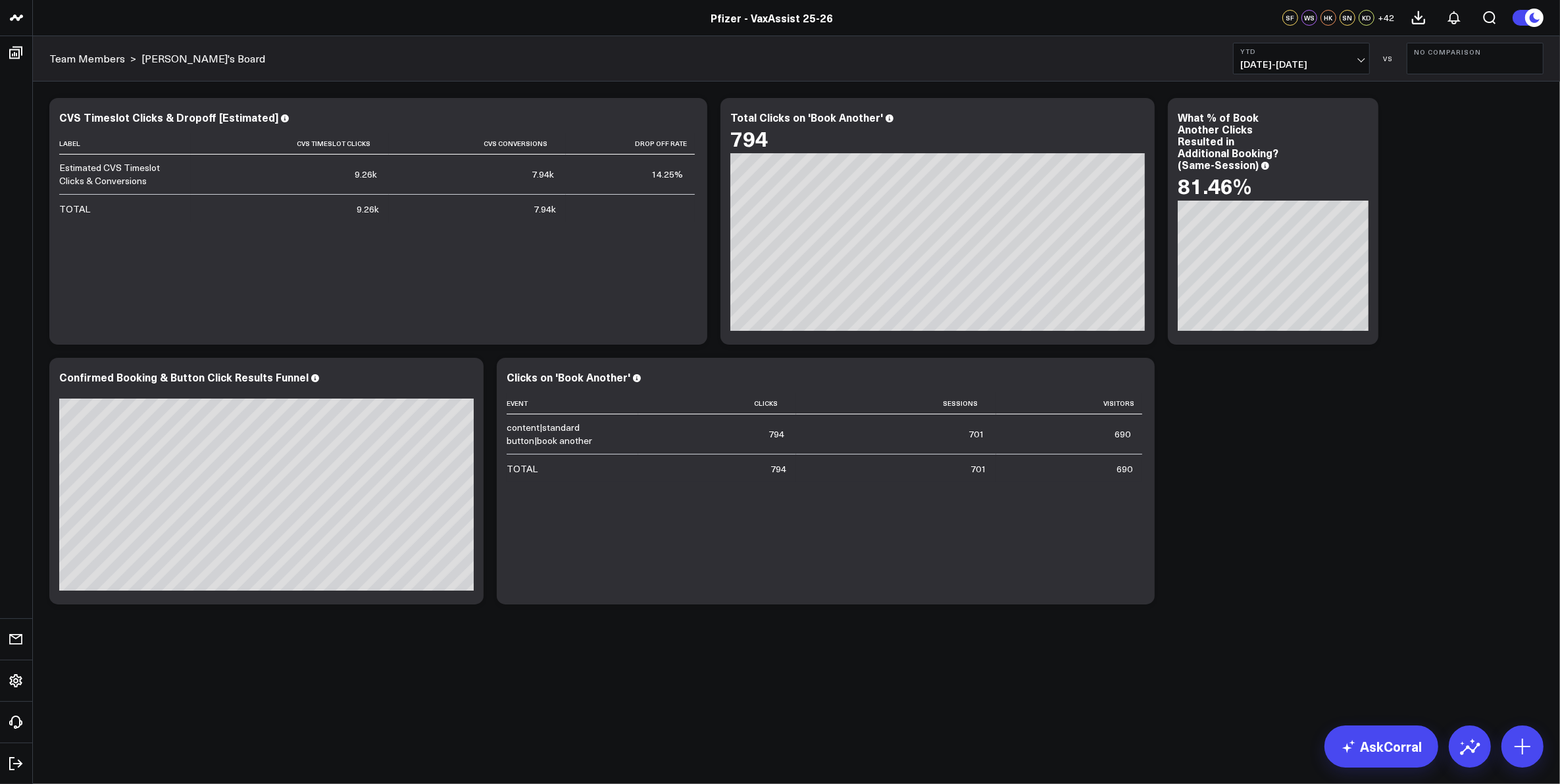
click at [1321, 57] on button "YTD [DATE] - [DATE]" at bounding box center [1302, 58] width 137 height 31
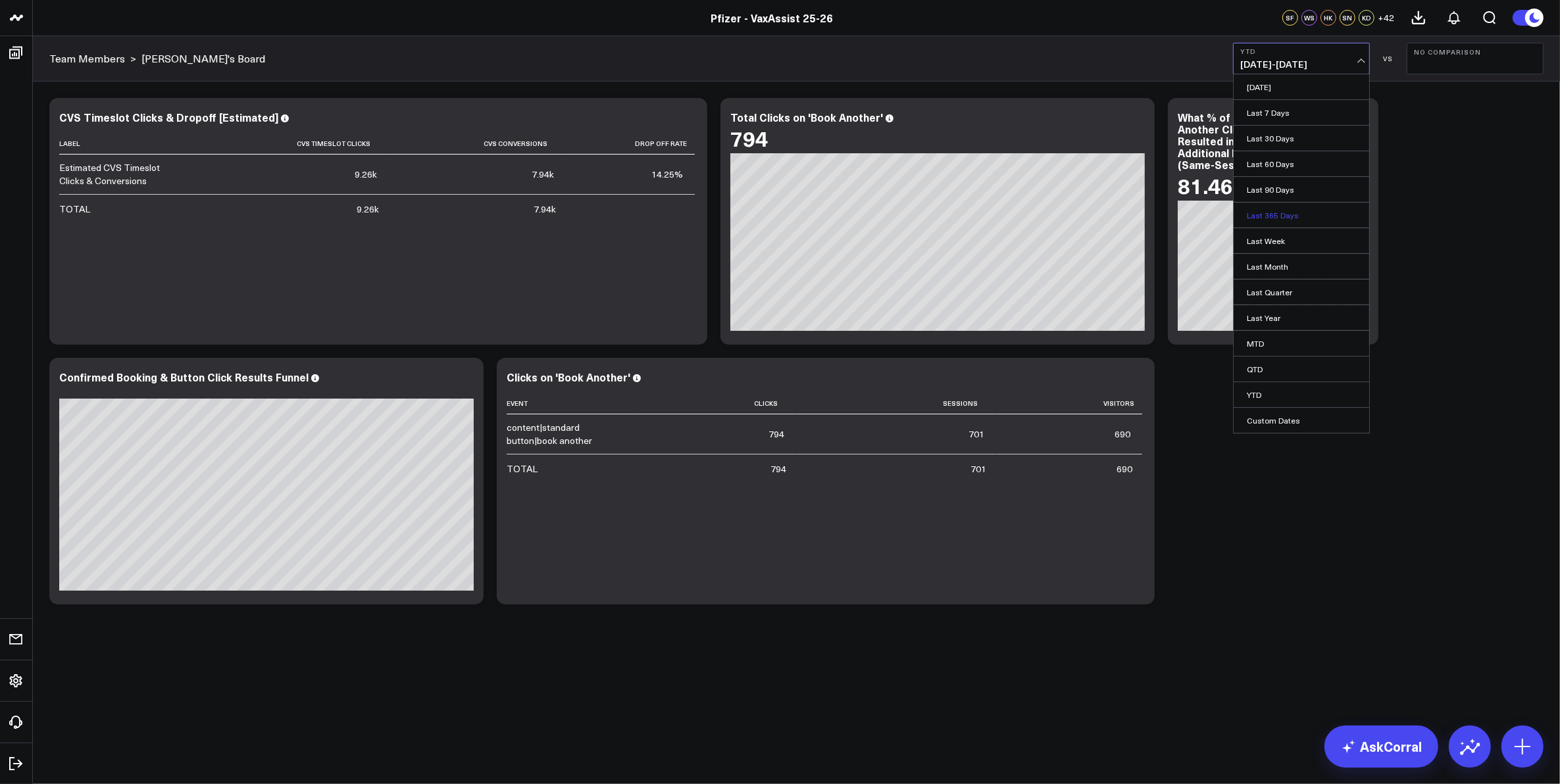
click at [1307, 214] on link "Last 365 Days" at bounding box center [1301, 215] width 136 height 25
